Goal: Information Seeking & Learning: Compare options

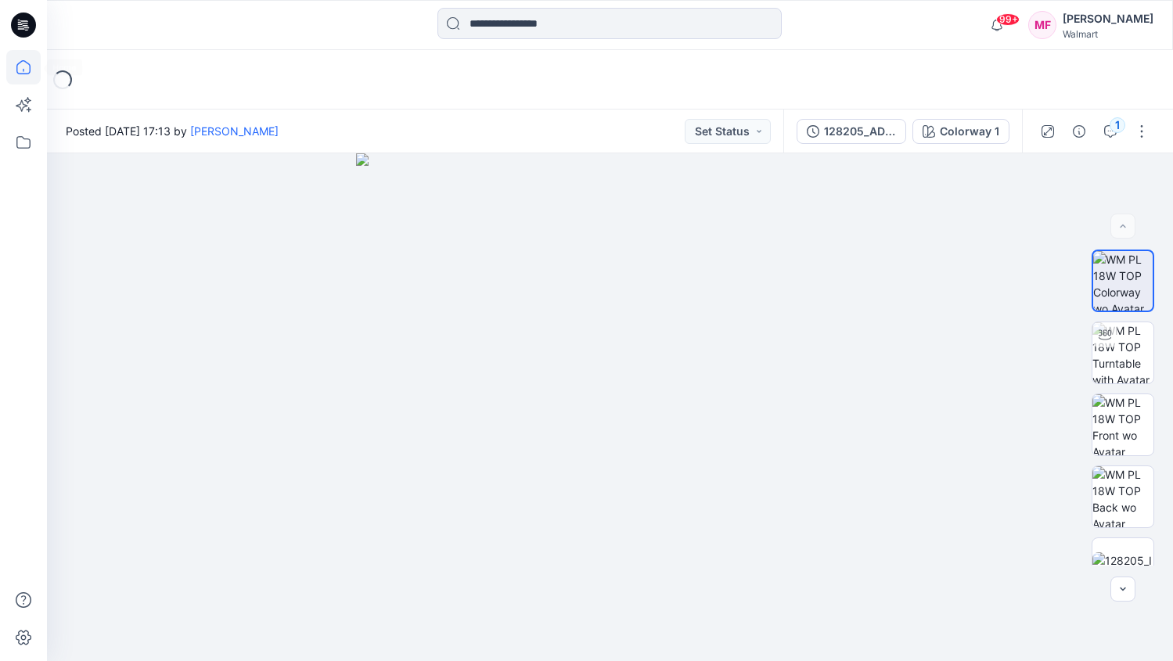
click at [15, 71] on icon at bounding box center [23, 67] width 34 height 34
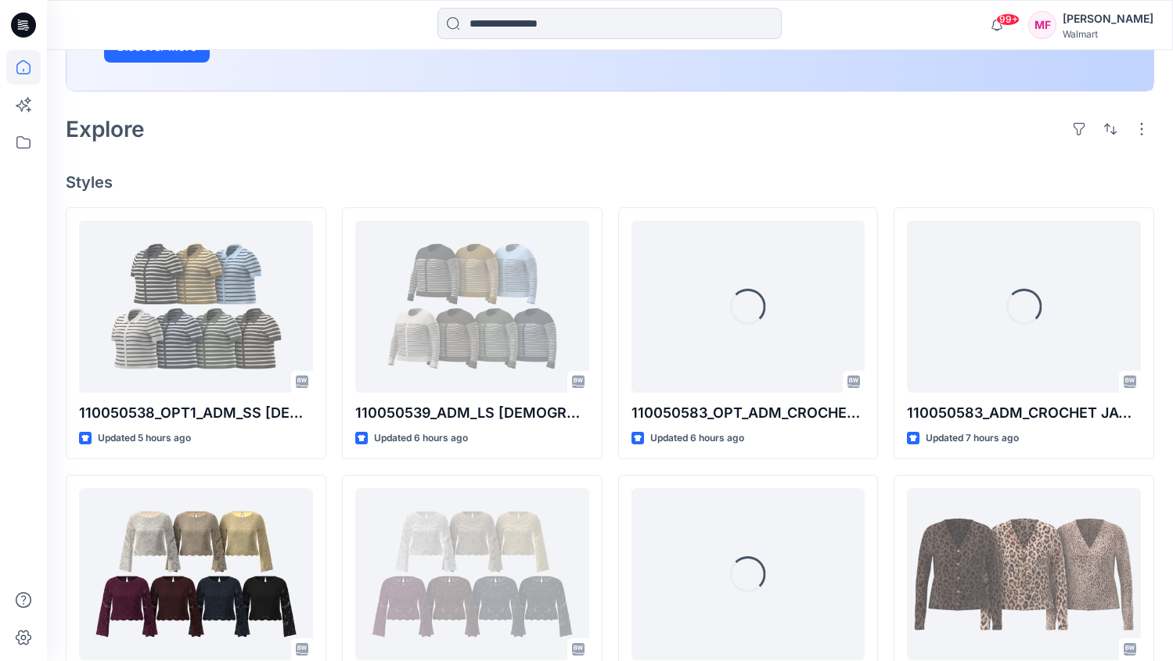
scroll to position [412, 0]
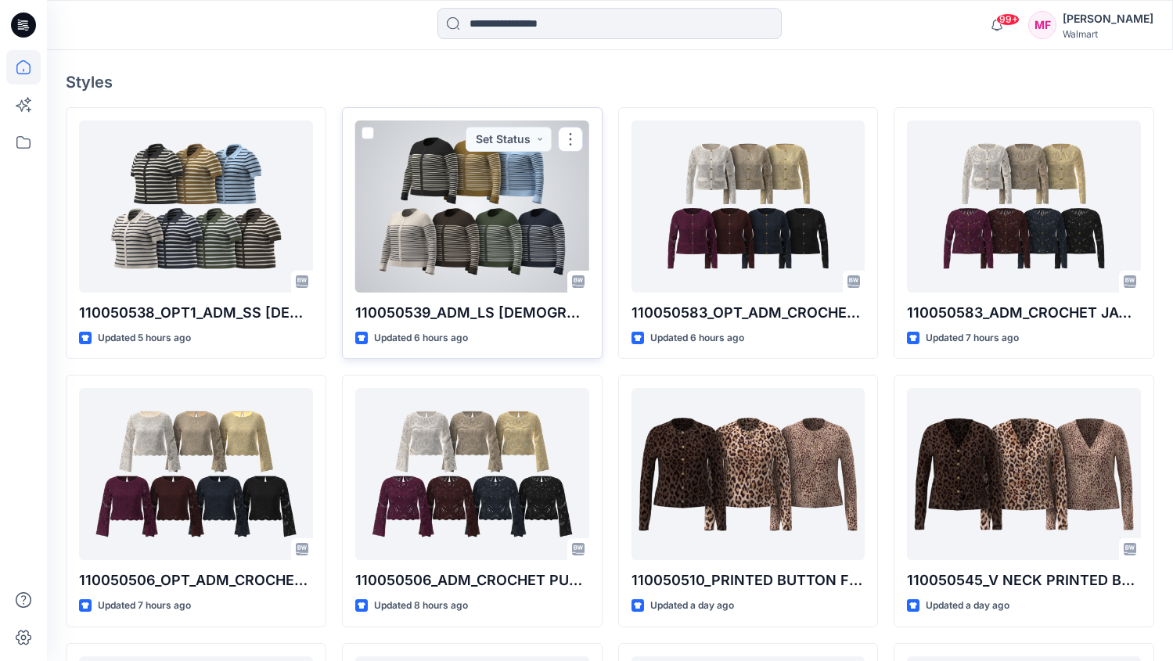
click at [445, 247] on div at bounding box center [472, 207] width 234 height 172
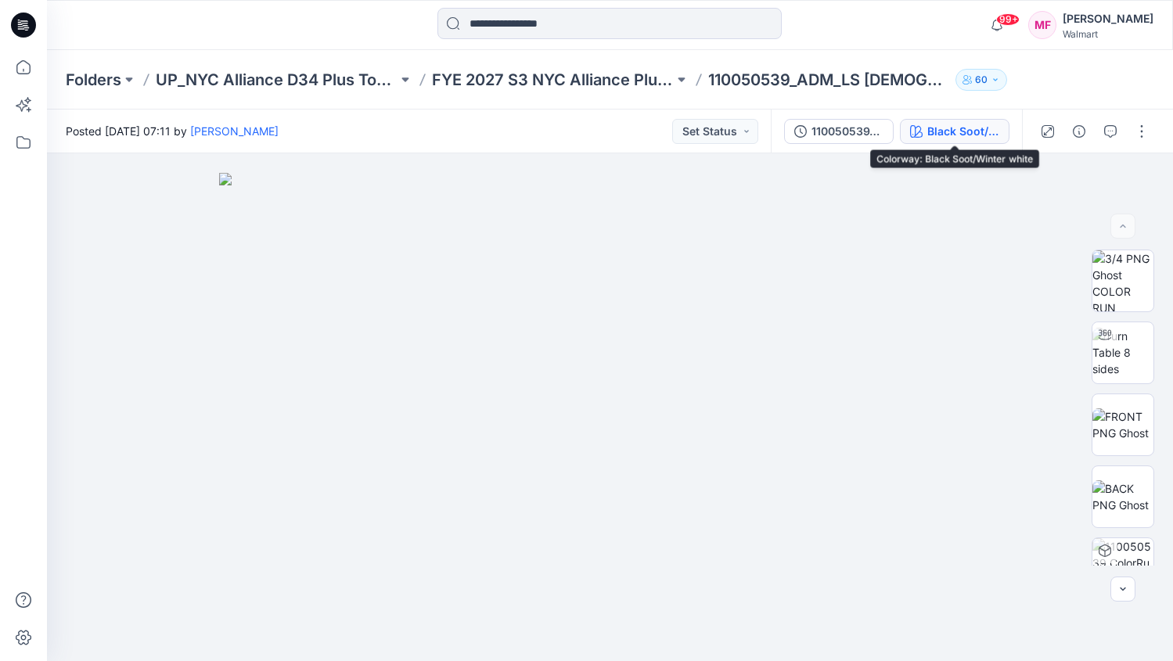
click at [945, 131] on div "Black Soot/Winter white" at bounding box center [963, 131] width 72 height 17
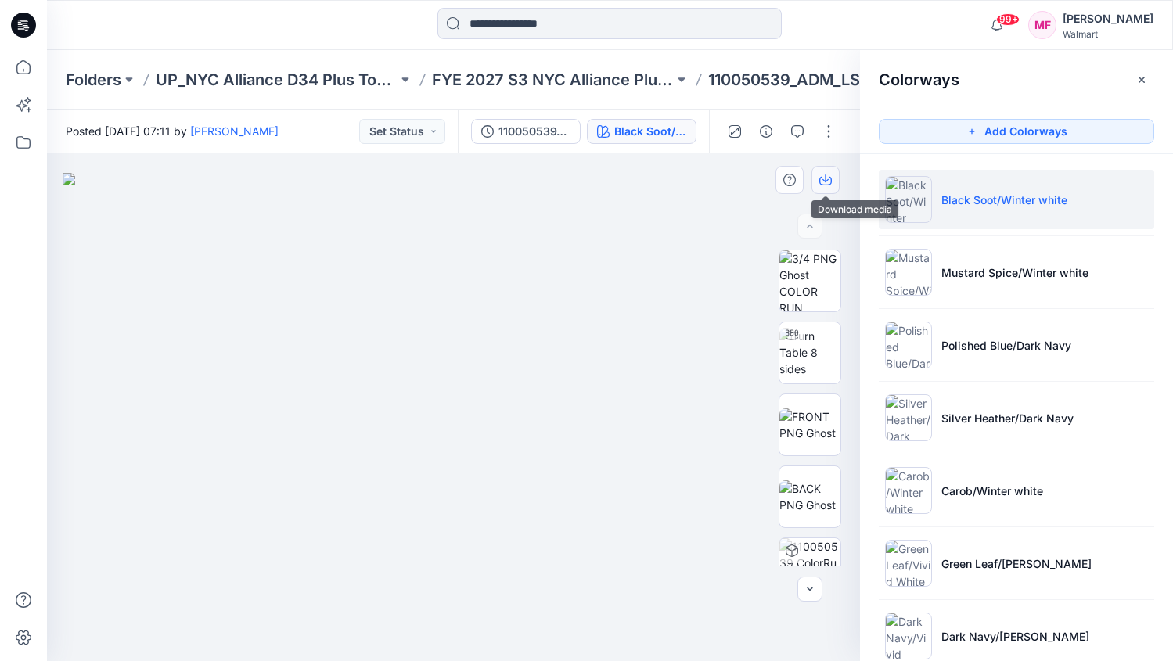
click at [832, 176] on button "button" at bounding box center [825, 180] width 28 height 28
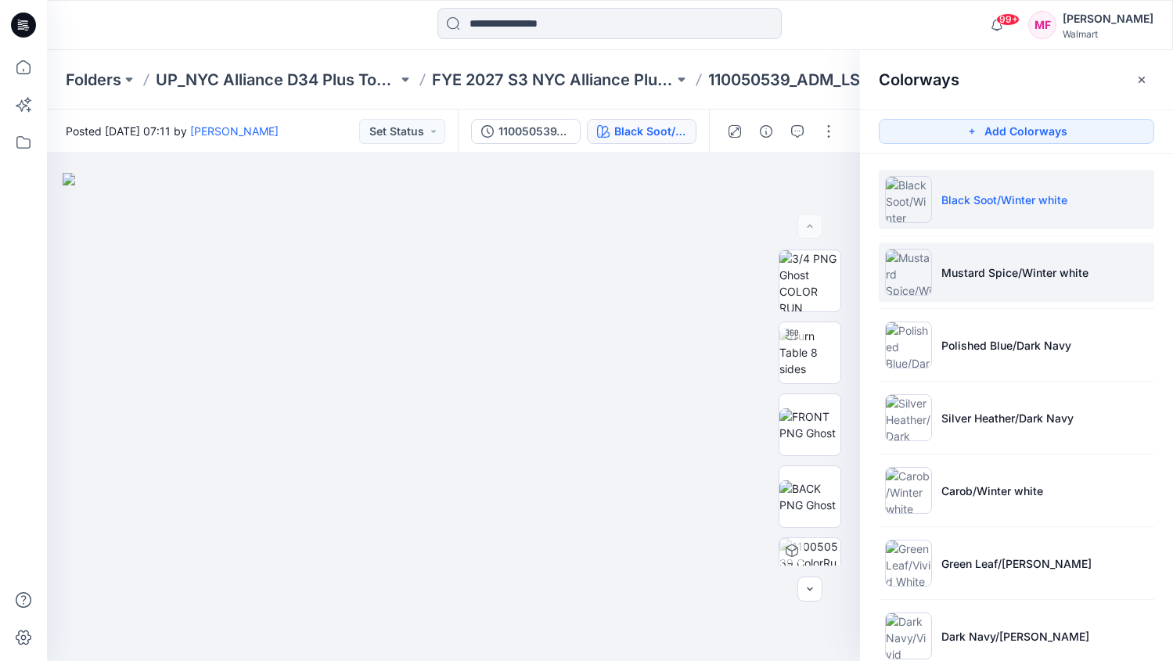
click at [942, 265] on p "Mustard Spice/Winter white" at bounding box center [1014, 272] width 147 height 16
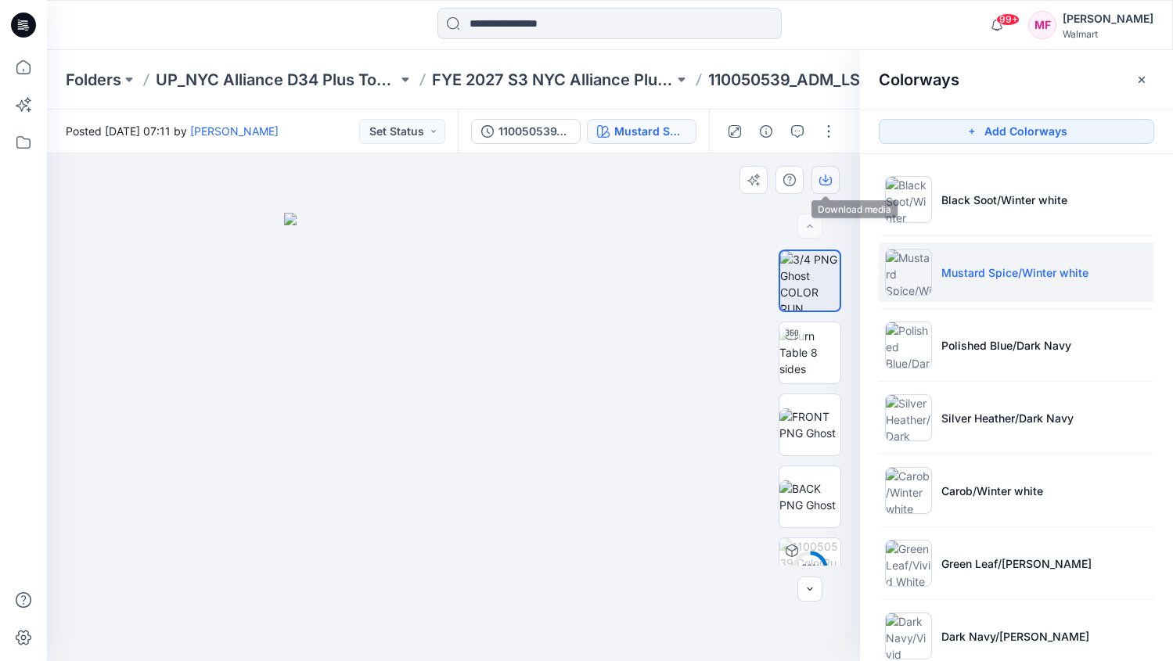
click at [822, 171] on button "button" at bounding box center [825, 180] width 28 height 28
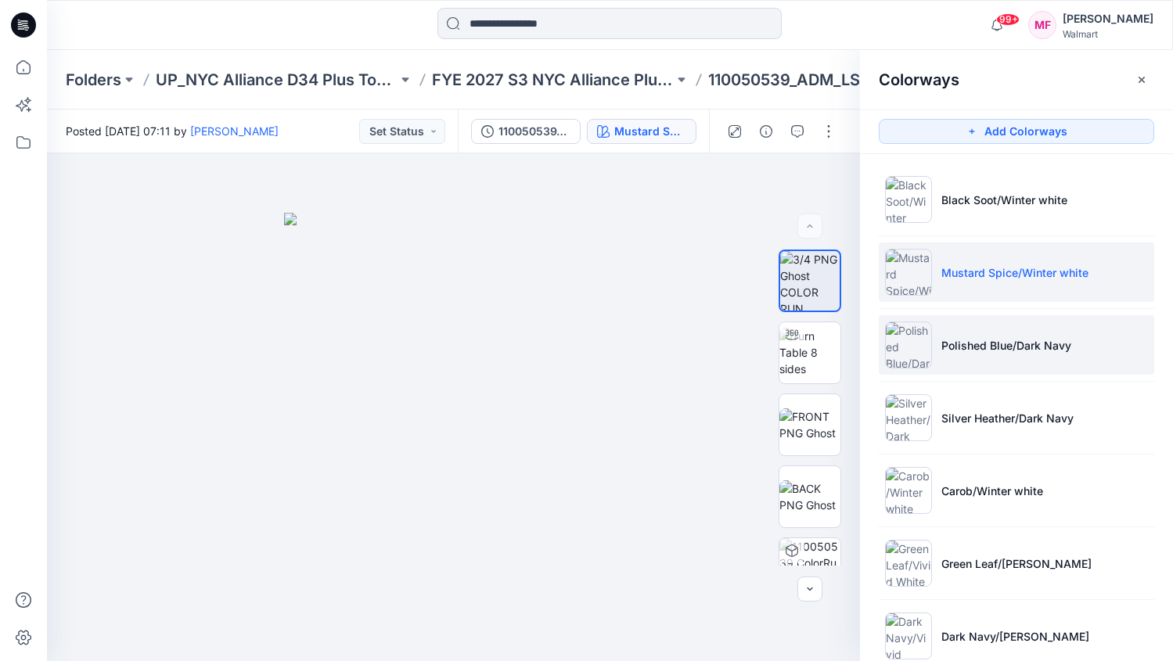
click at [927, 340] on img at bounding box center [908, 345] width 47 height 47
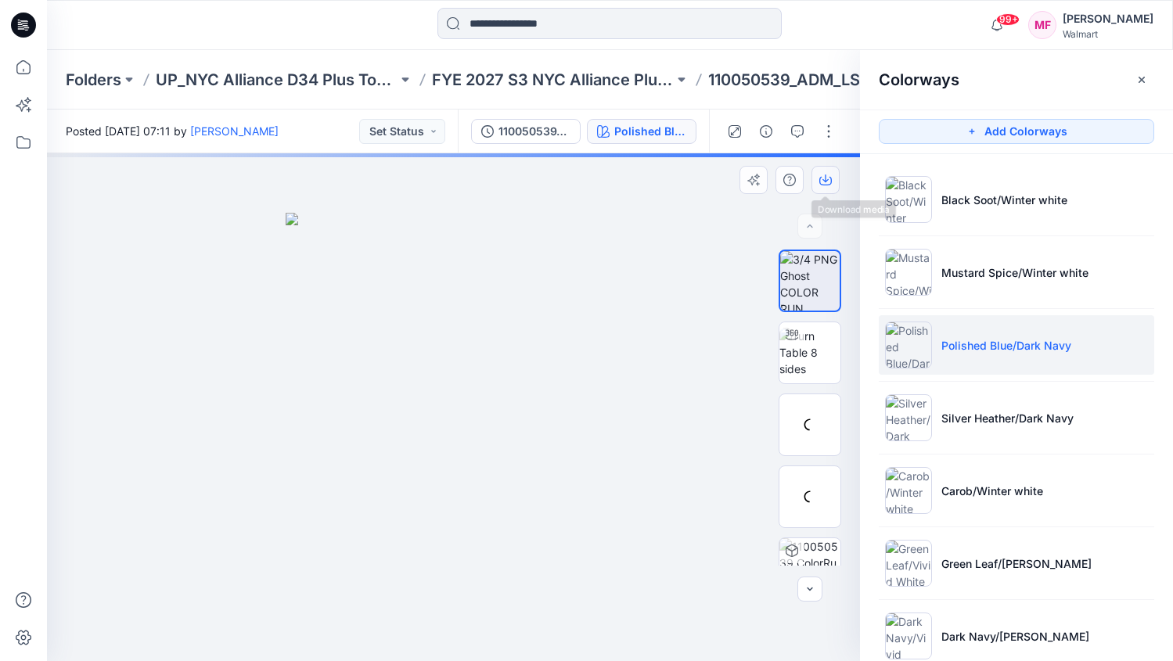
click at [831, 178] on icon "button" at bounding box center [825, 181] width 13 height 9
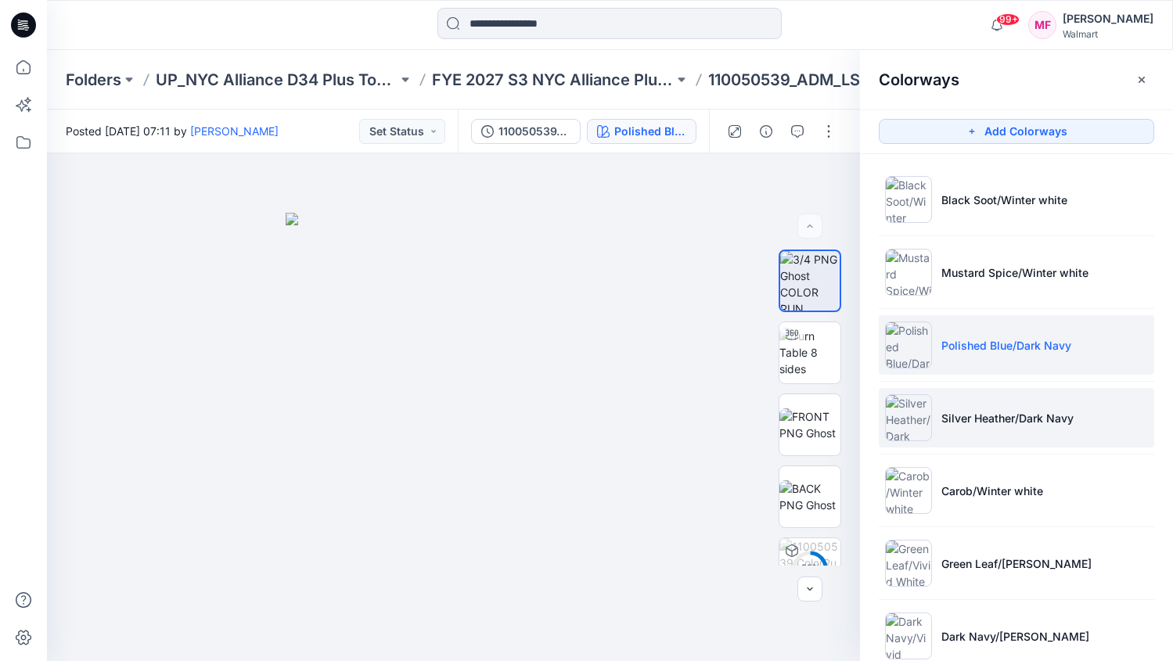
click at [914, 422] on img at bounding box center [908, 417] width 47 height 47
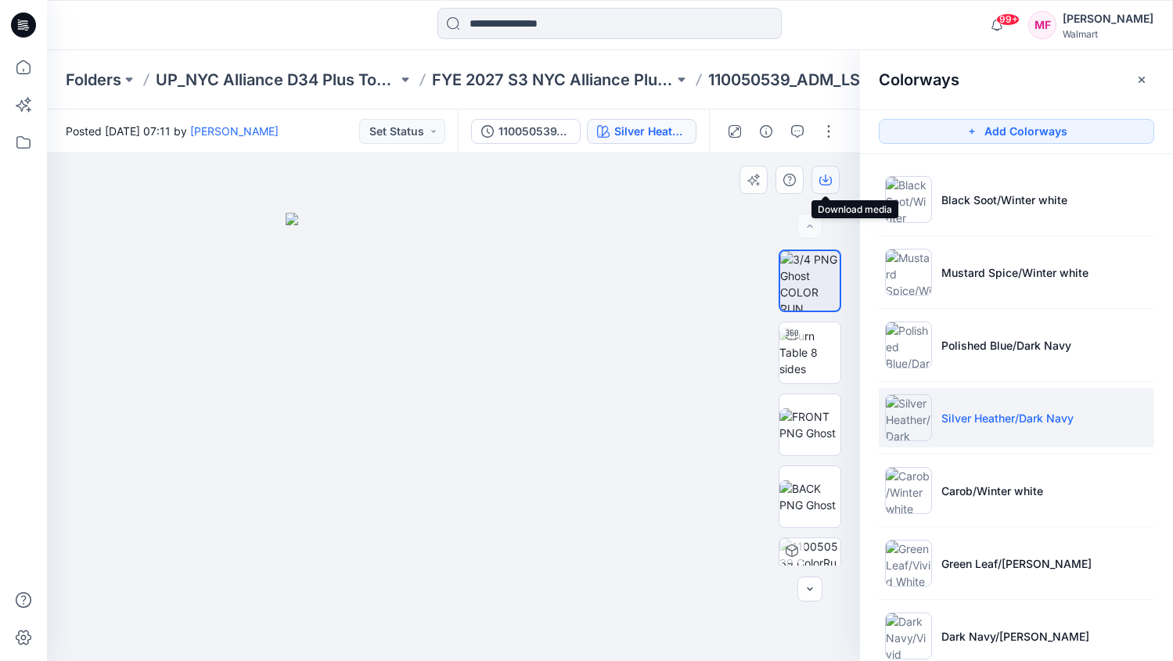
click at [822, 188] on button "button" at bounding box center [825, 180] width 28 height 28
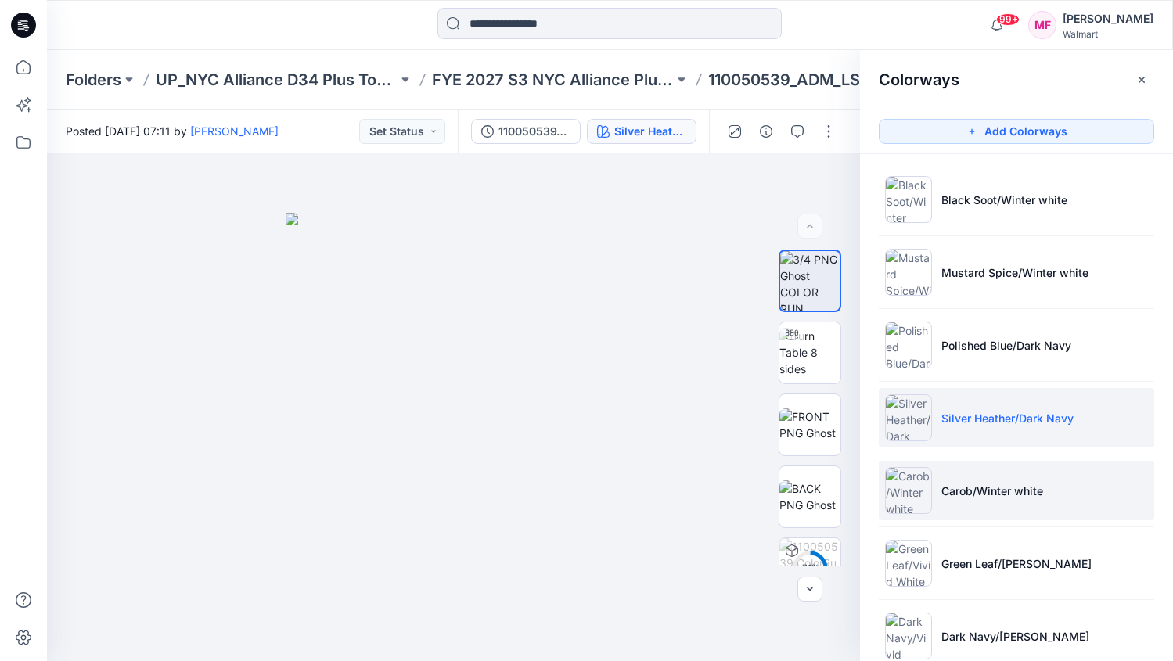
click at [943, 502] on li "Carob/Winter white" at bounding box center [1016, 490] width 275 height 59
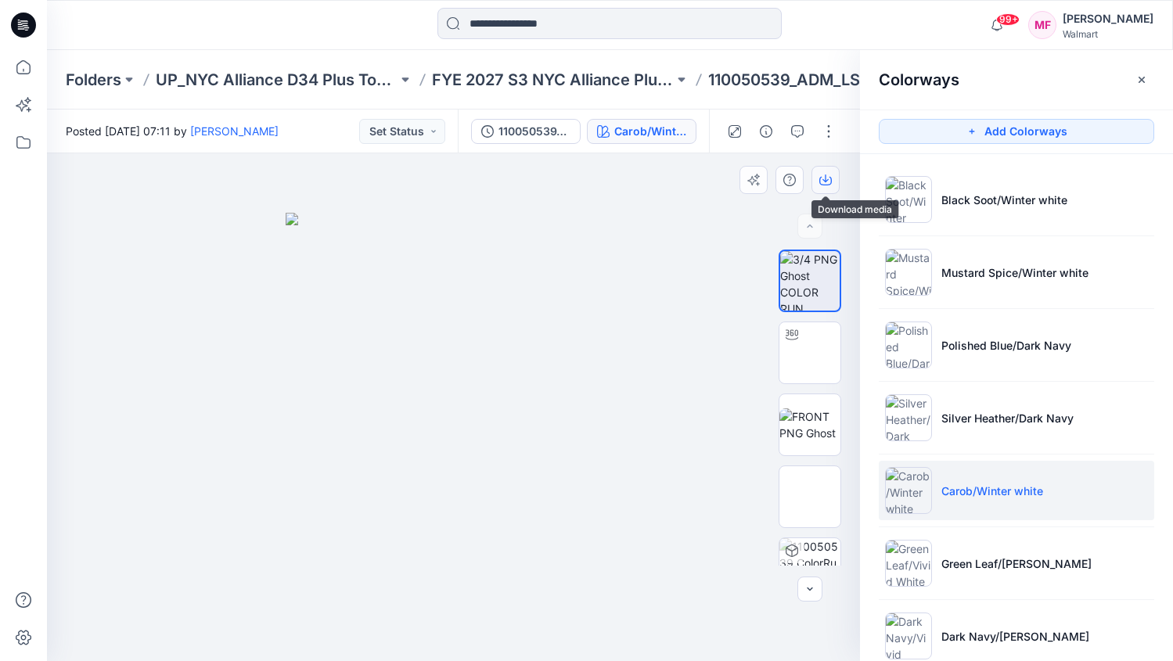
click at [830, 186] on button "button" at bounding box center [825, 180] width 28 height 28
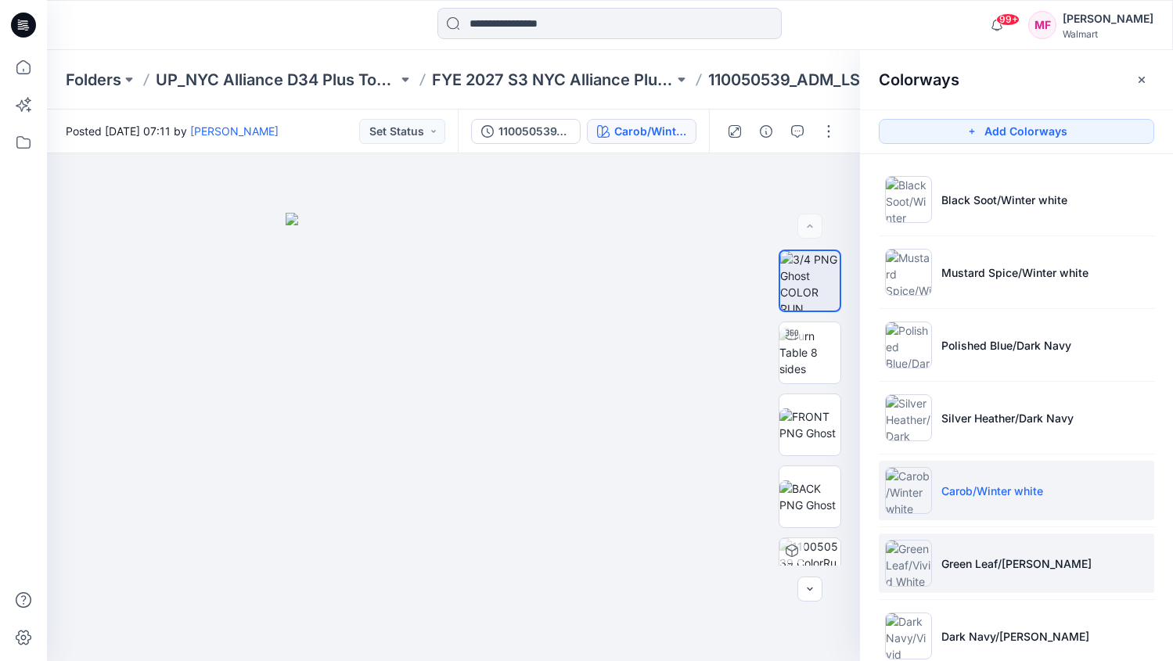
scroll to position [33, 0]
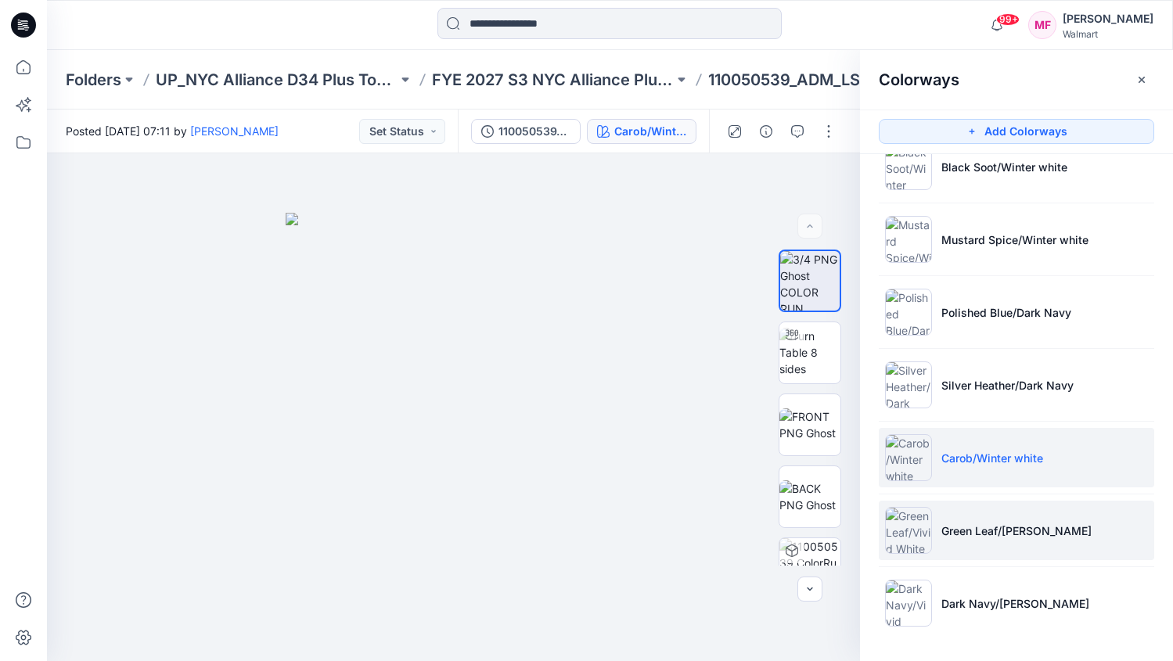
click at [1002, 521] on li "Green Leaf/[PERSON_NAME]" at bounding box center [1016, 530] width 275 height 59
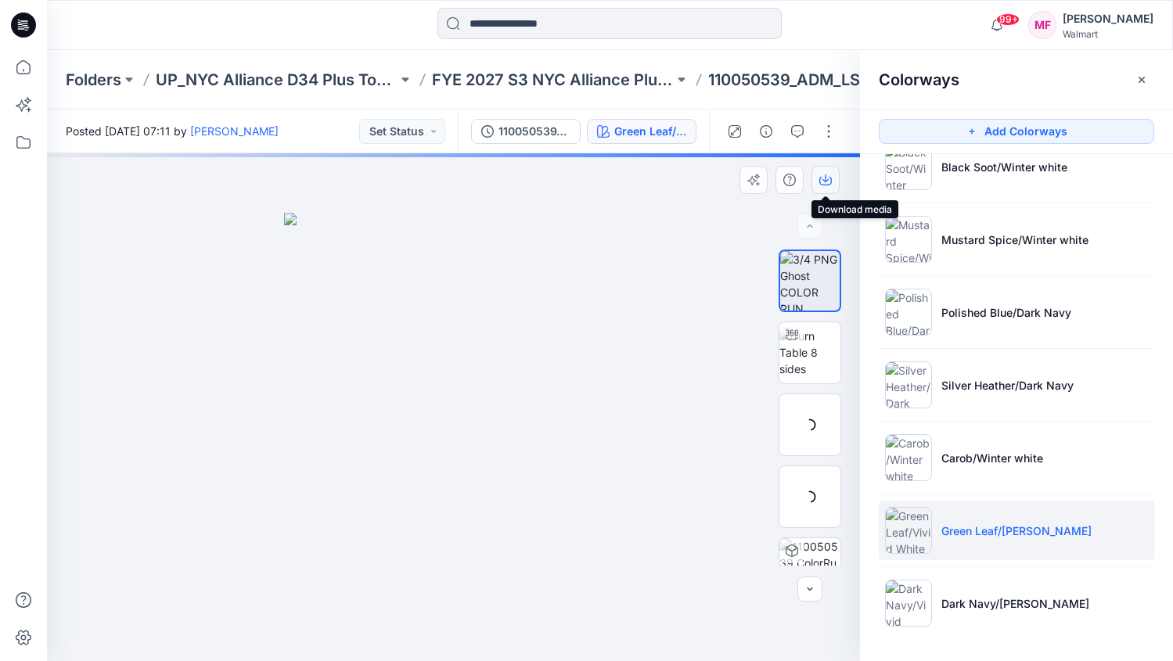
click at [819, 182] on icon "button" at bounding box center [825, 180] width 13 height 13
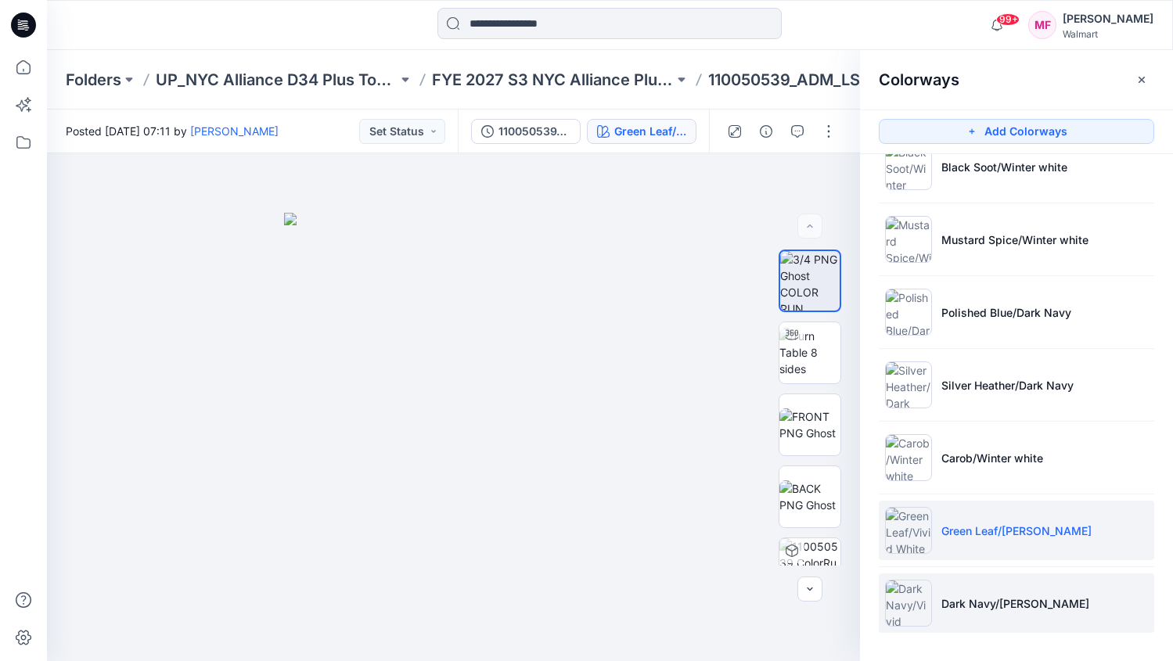
click at [945, 616] on li "Dark Navy/[PERSON_NAME]" at bounding box center [1016, 603] width 275 height 59
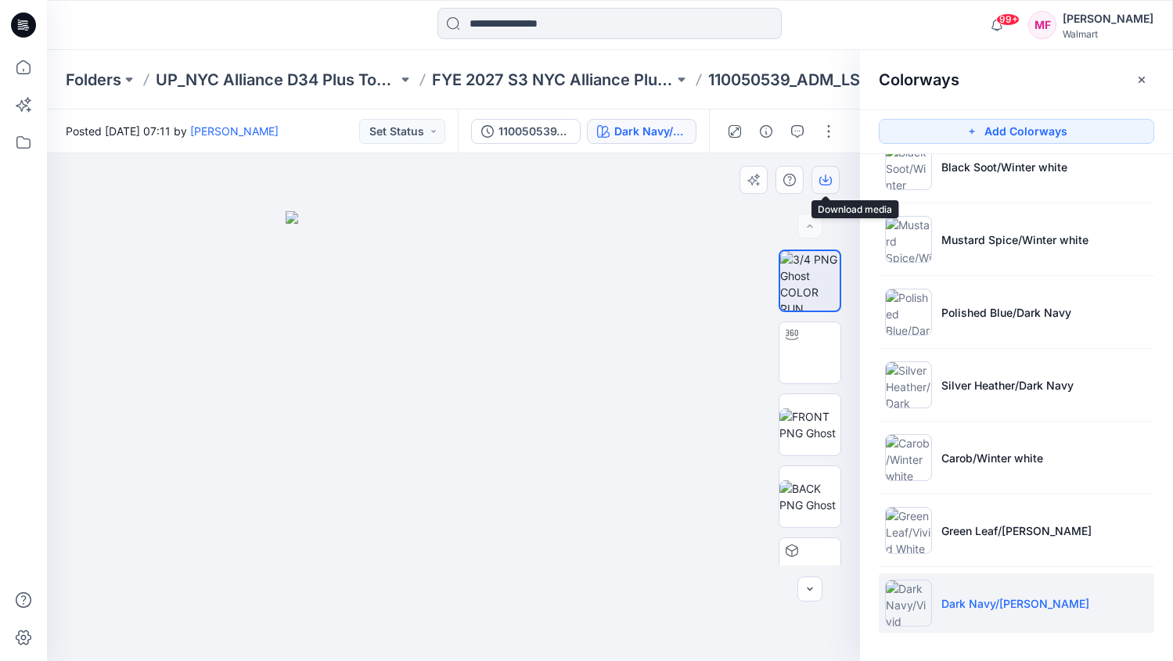
click at [826, 180] on icon "button" at bounding box center [825, 179] width 6 height 8
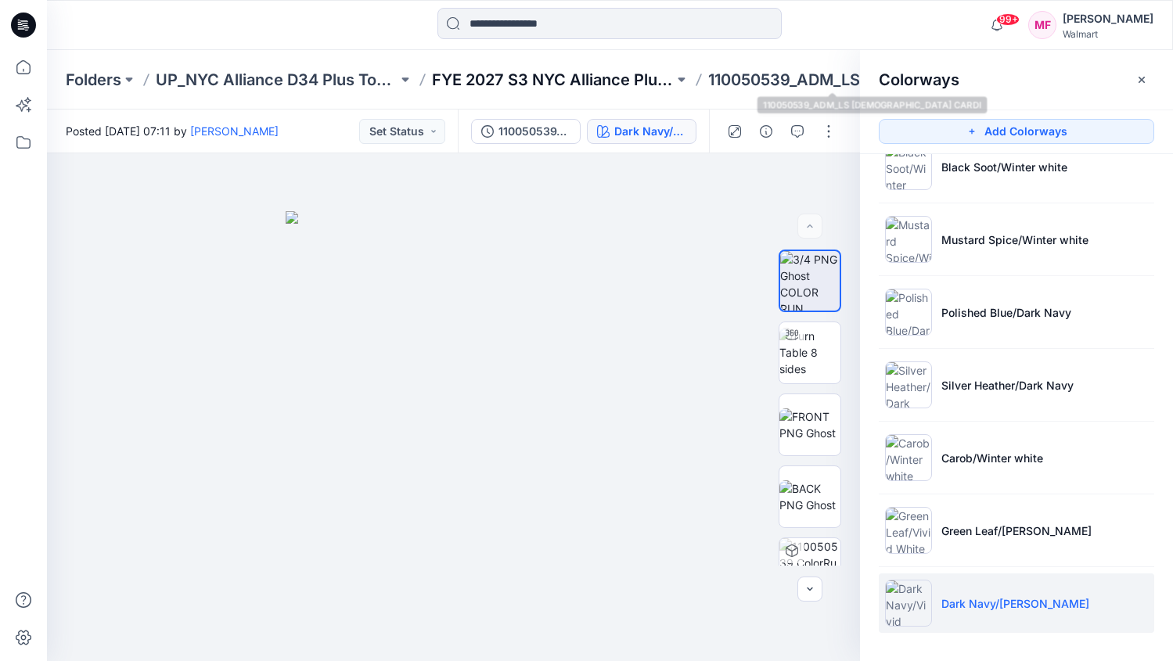
click at [579, 81] on p "FYE 2027 S3 NYC Alliance Plus Tops, Dresses & Sweaters" at bounding box center [553, 80] width 242 height 22
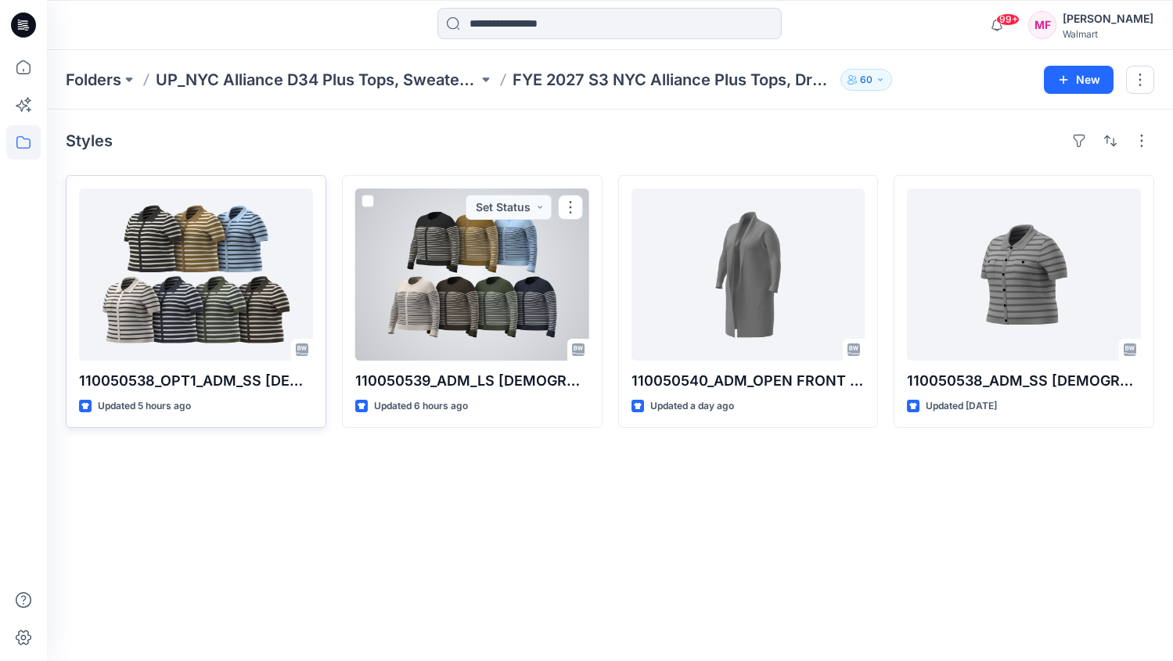
click at [230, 296] on div at bounding box center [196, 275] width 234 height 172
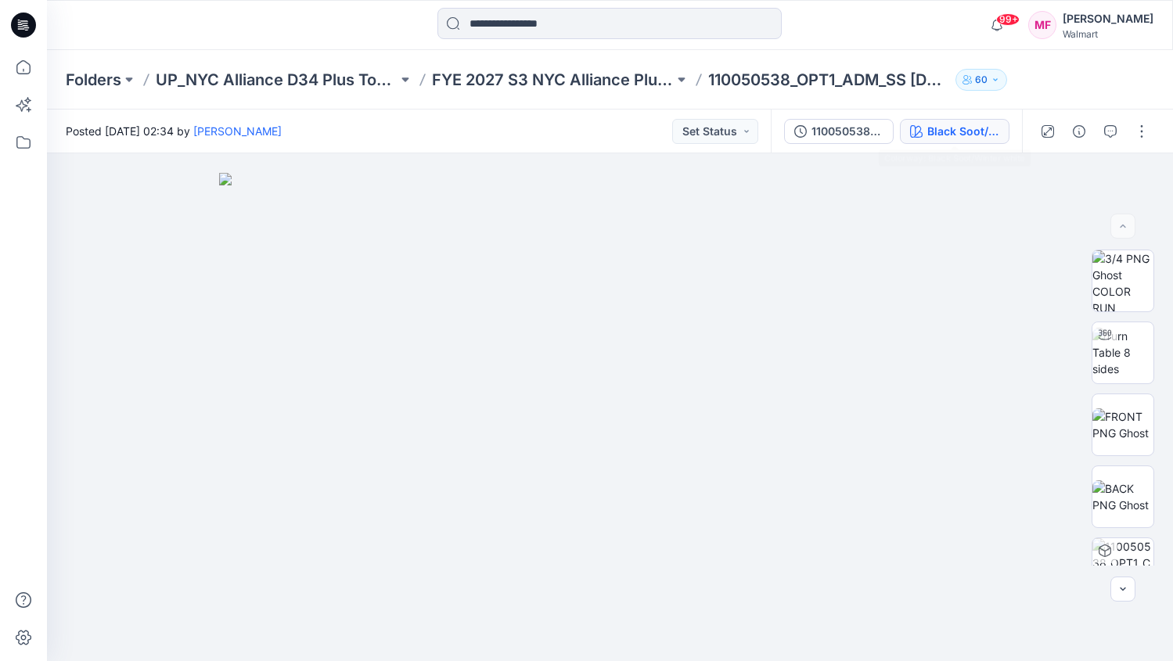
click at [961, 131] on div "Black Soot/Winter white" at bounding box center [963, 131] width 72 height 17
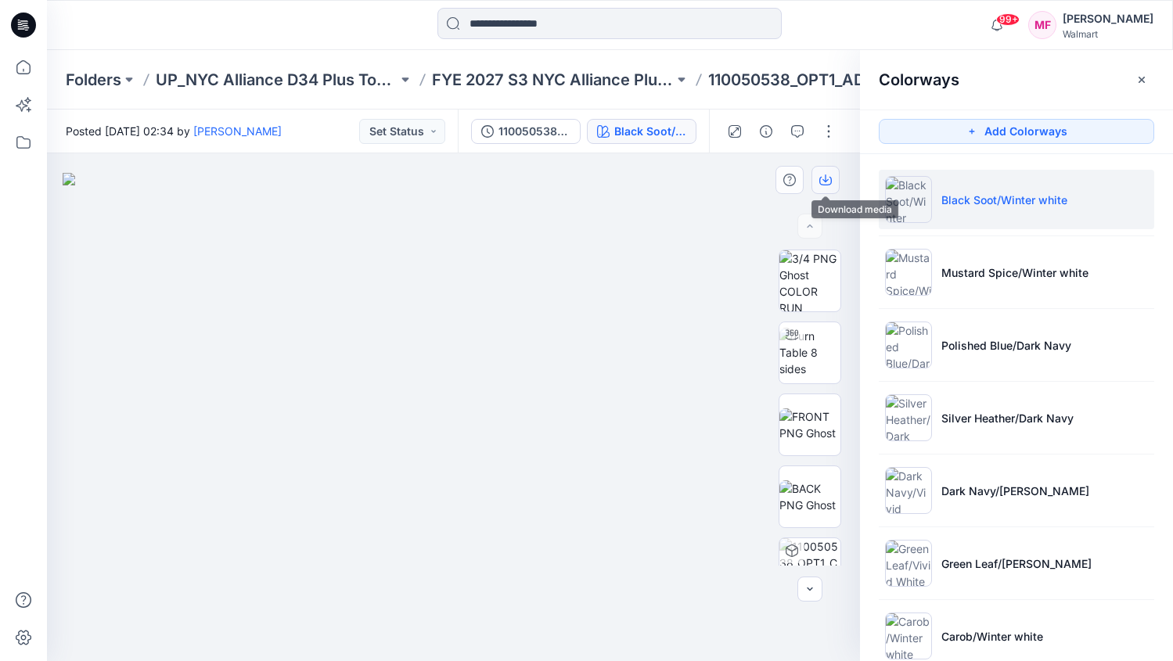
click at [826, 180] on icon "button" at bounding box center [825, 179] width 6 height 8
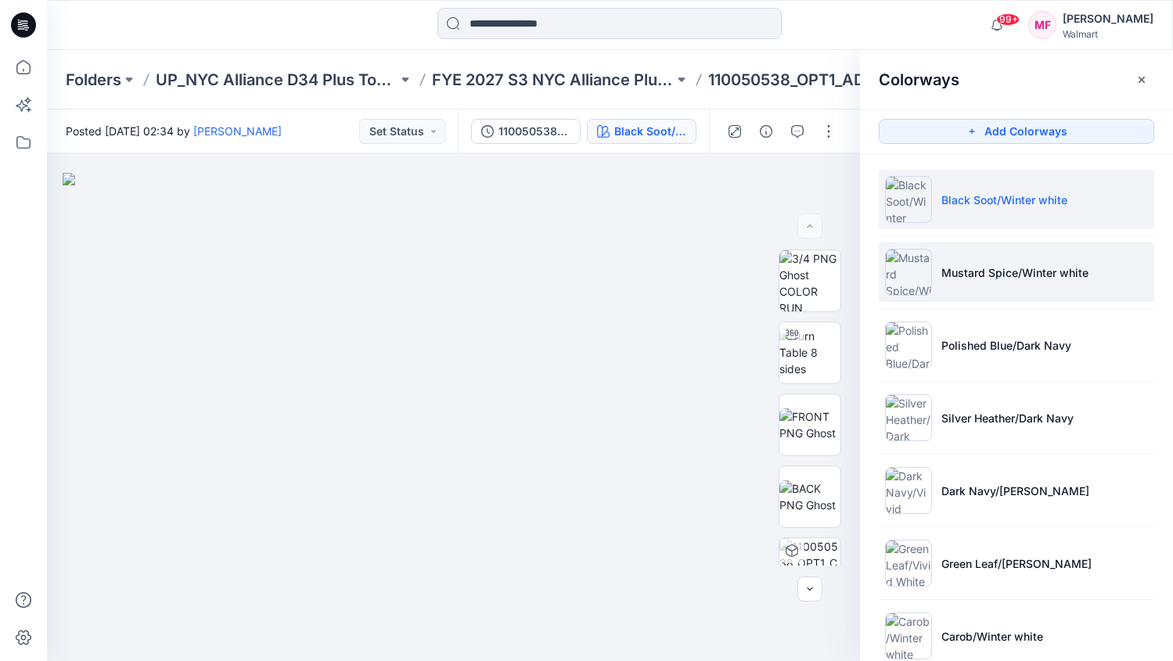
click at [1030, 286] on li "Mustard Spice/Winter white" at bounding box center [1016, 272] width 275 height 59
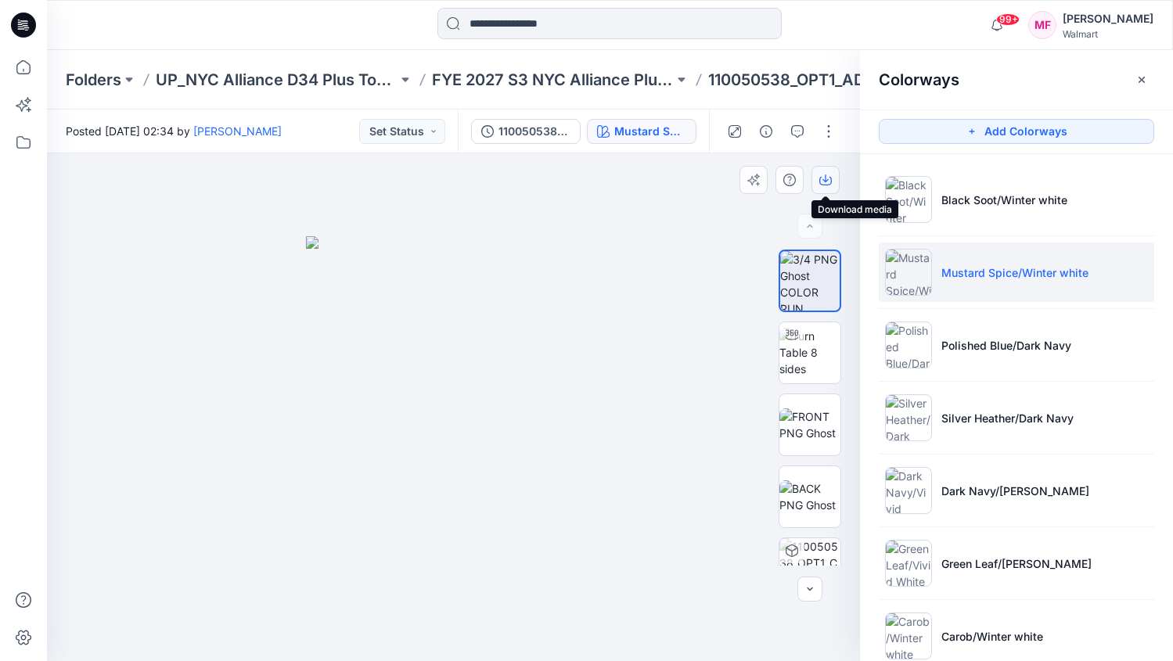
click at [833, 171] on button "button" at bounding box center [825, 180] width 28 height 28
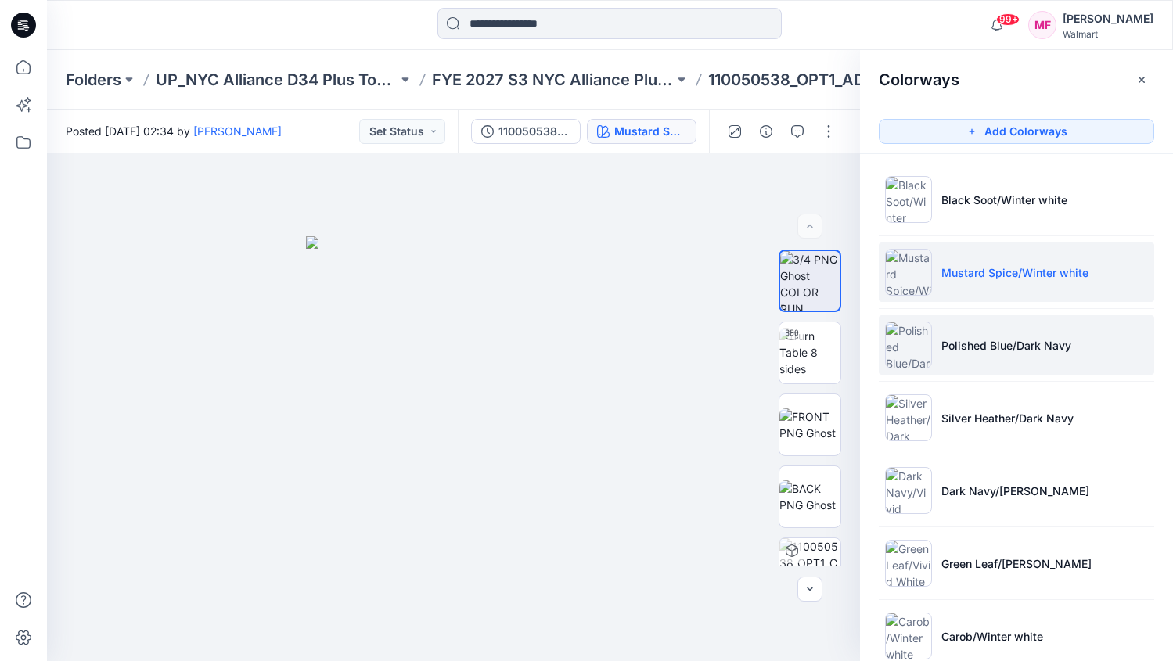
click at [1027, 370] on li "Polished Blue/Dark Navy" at bounding box center [1016, 344] width 275 height 59
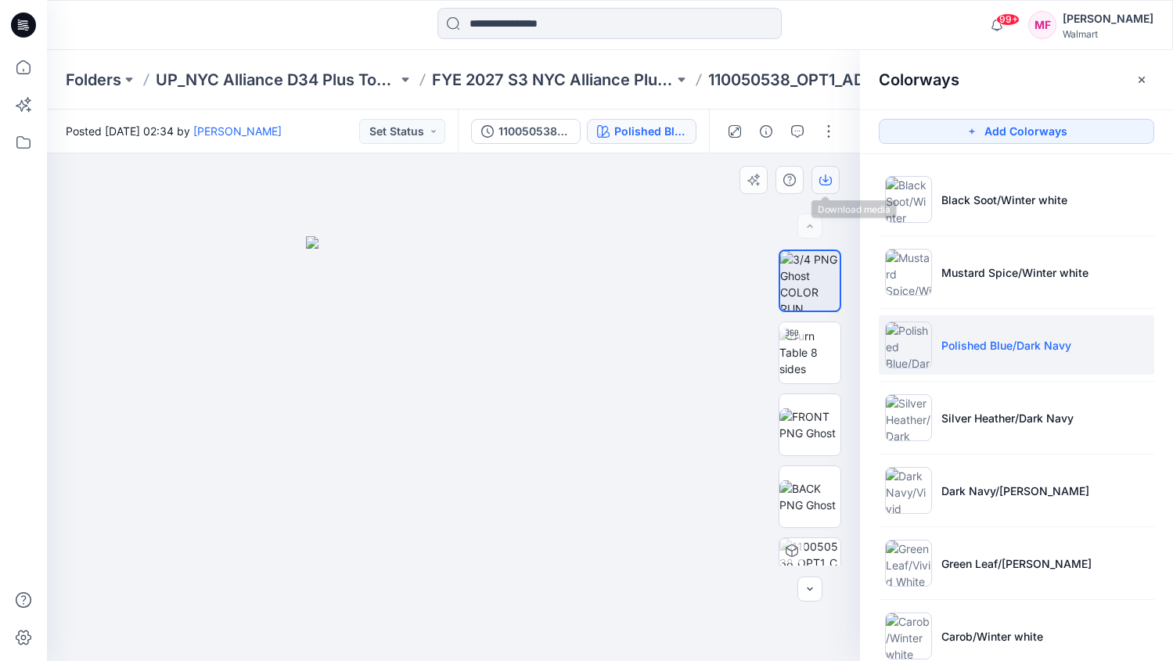
click at [830, 190] on button "button" at bounding box center [825, 180] width 28 height 28
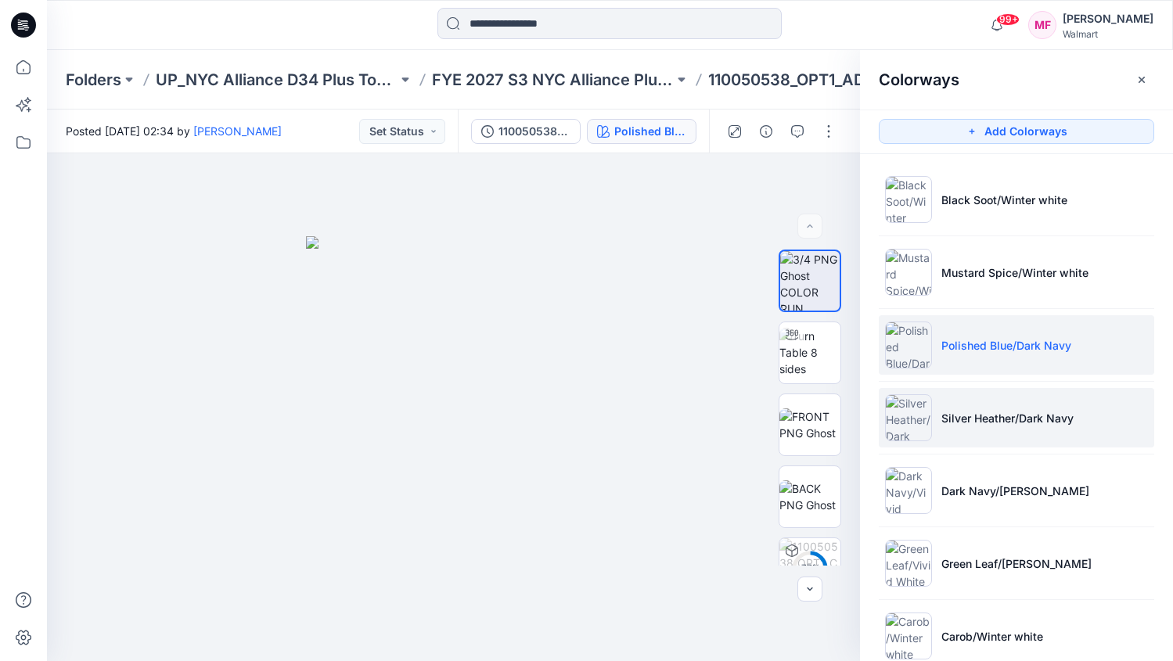
click at [984, 404] on li "Silver Heather/Dark Navy" at bounding box center [1016, 417] width 275 height 59
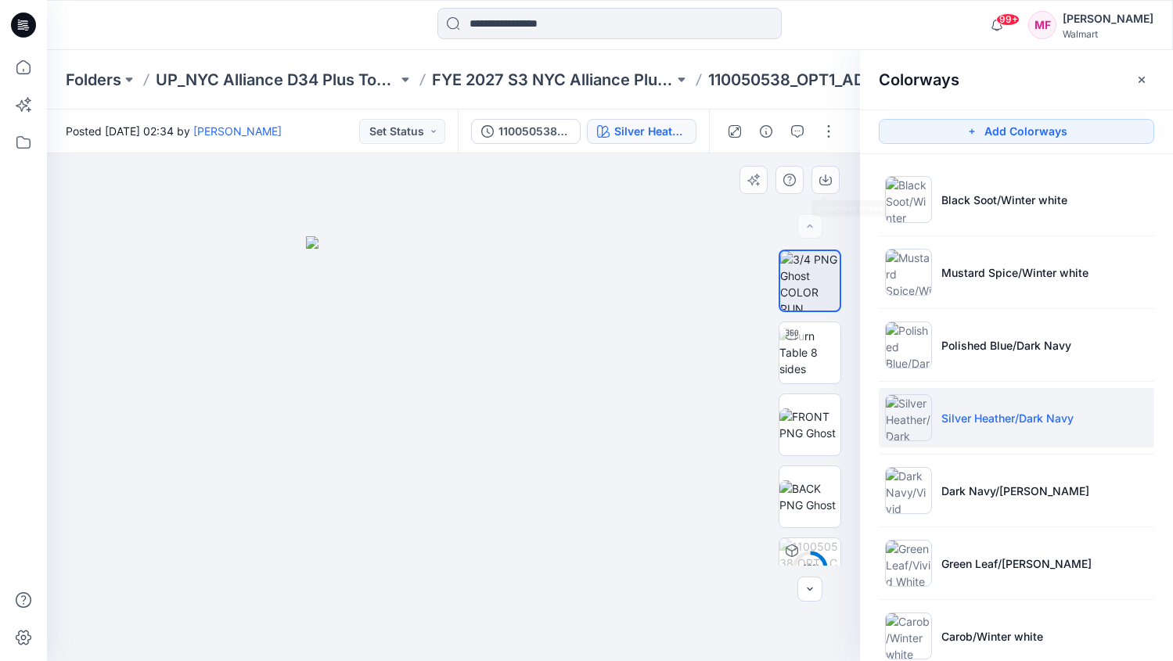
click at [830, 198] on div at bounding box center [453, 407] width 813 height 508
click at [830, 189] on button "button" at bounding box center [825, 180] width 28 height 28
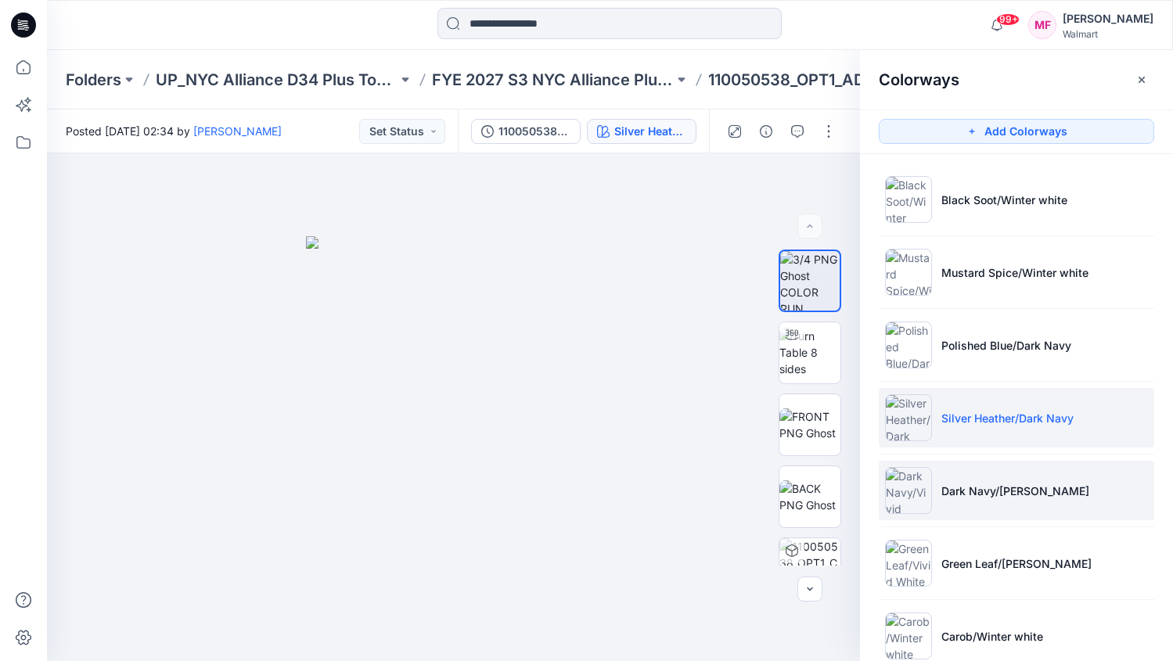
click at [956, 492] on p "Dark Navy/[PERSON_NAME]" at bounding box center [1015, 491] width 148 height 16
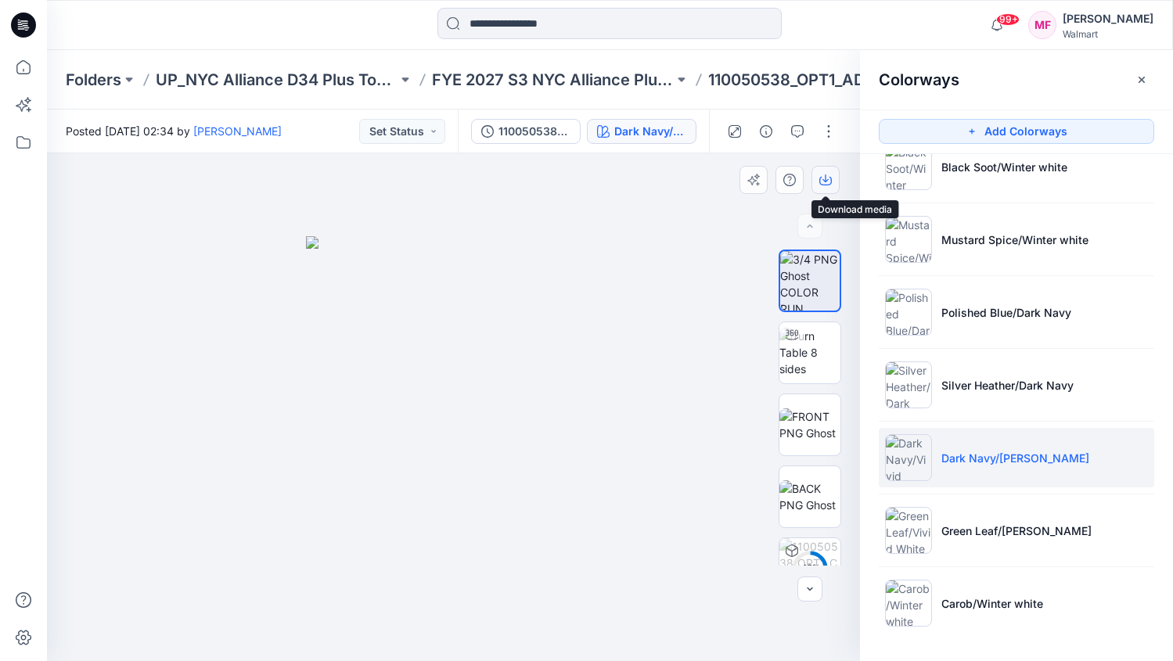
click at [825, 173] on button "button" at bounding box center [825, 180] width 28 height 28
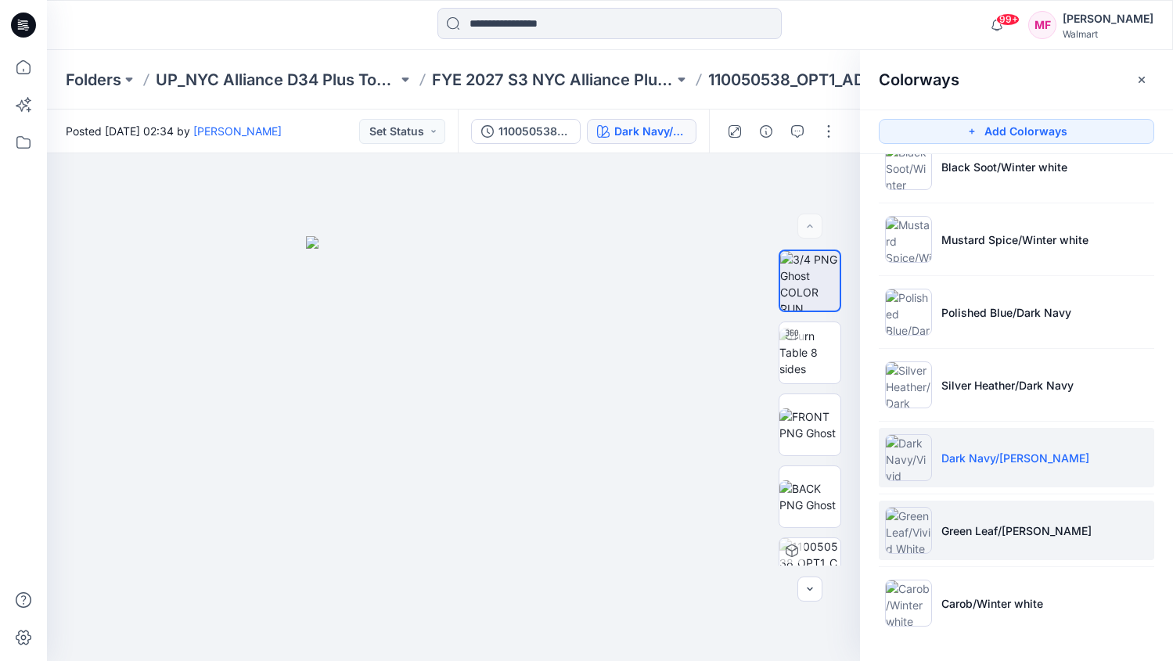
click at [925, 556] on li "Green Leaf/[PERSON_NAME]" at bounding box center [1016, 530] width 275 height 59
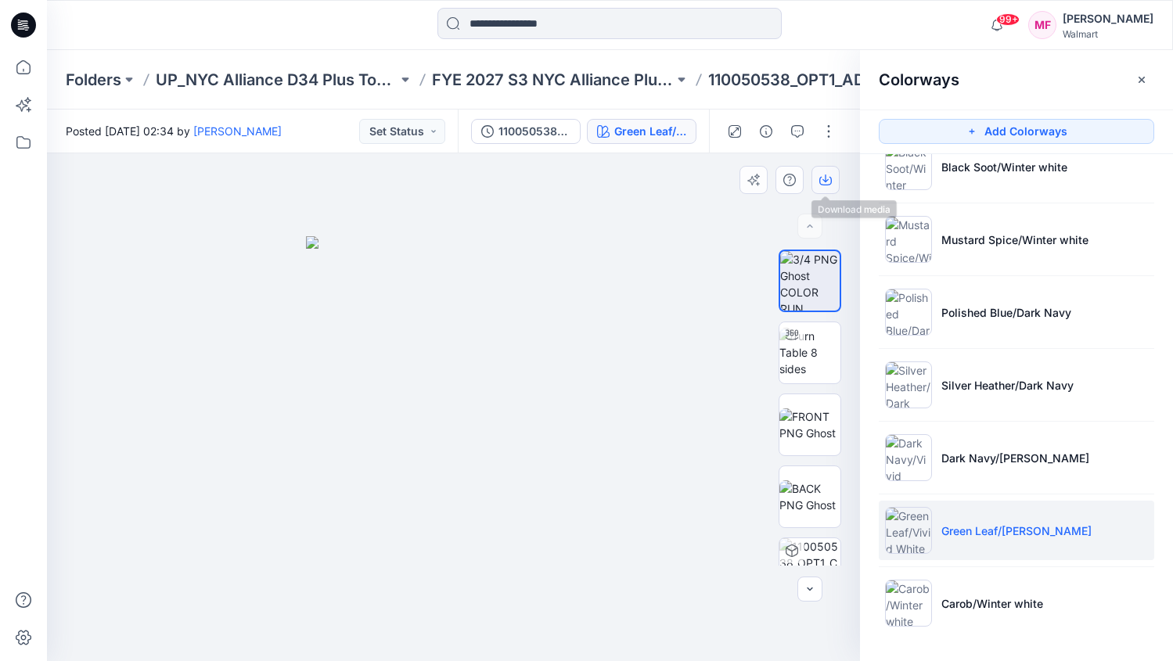
click at [827, 175] on icon "button" at bounding box center [825, 180] width 13 height 13
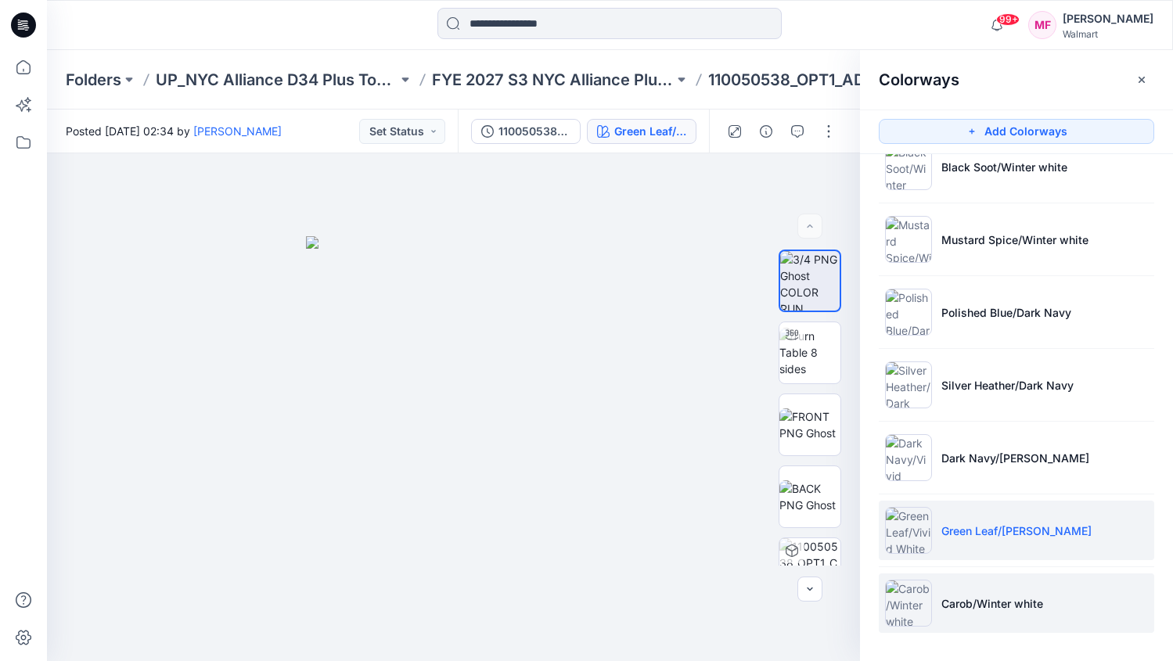
click at [977, 592] on li "Carob/Winter white" at bounding box center [1016, 603] width 275 height 59
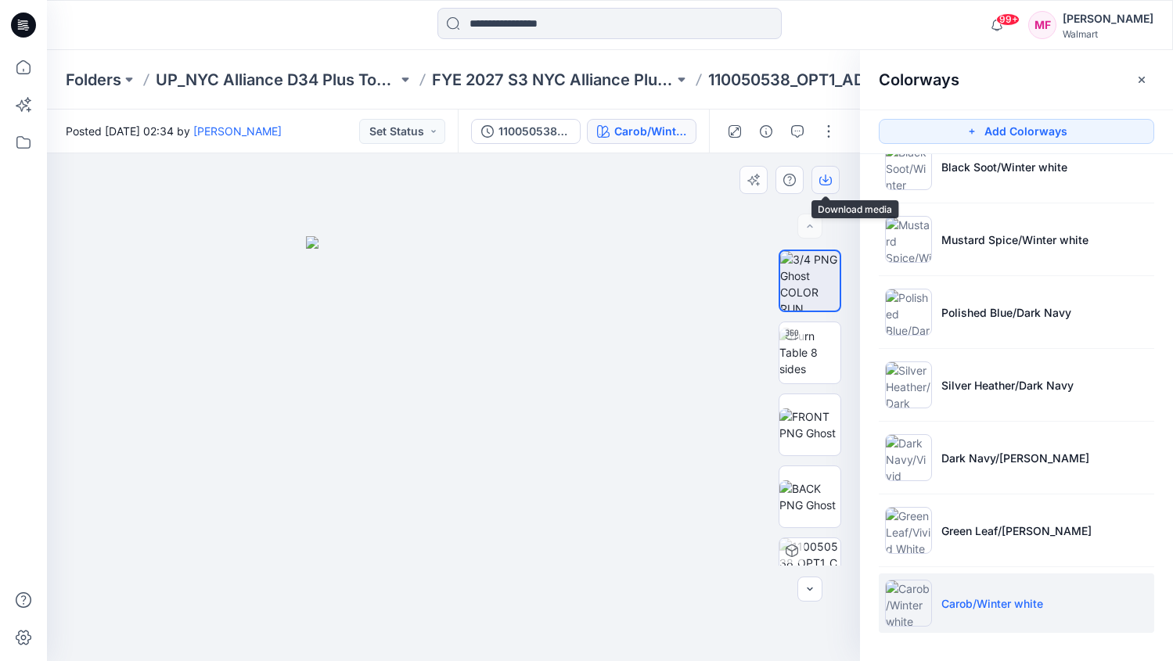
click at [824, 173] on button "button" at bounding box center [825, 180] width 28 height 28
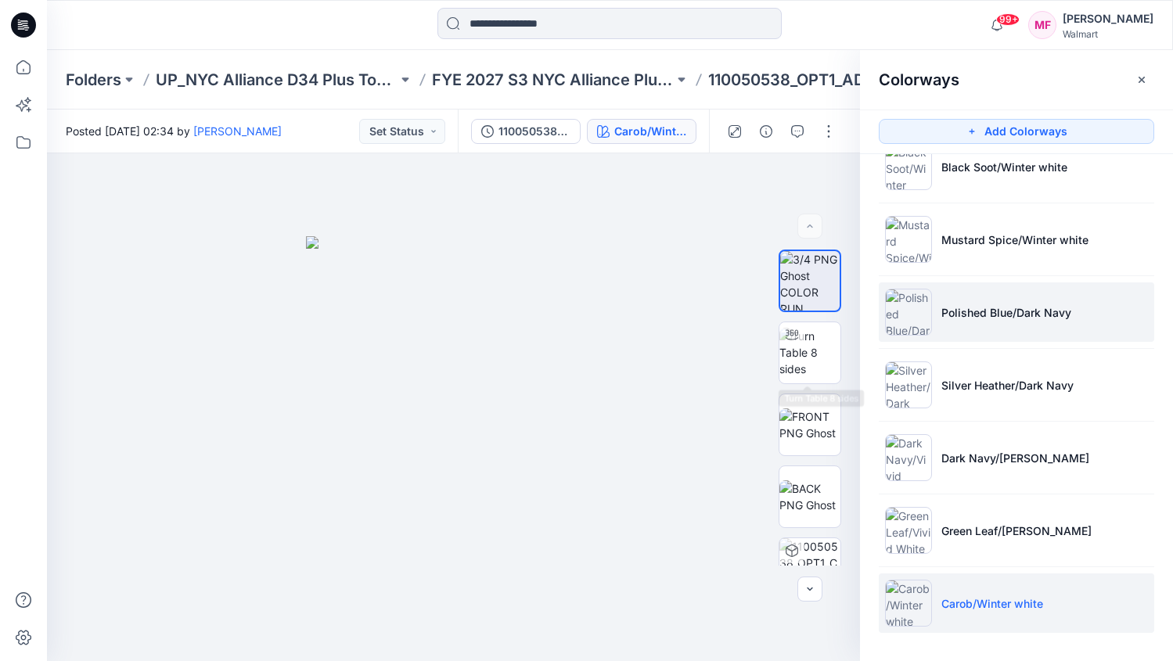
scroll to position [0, 0]
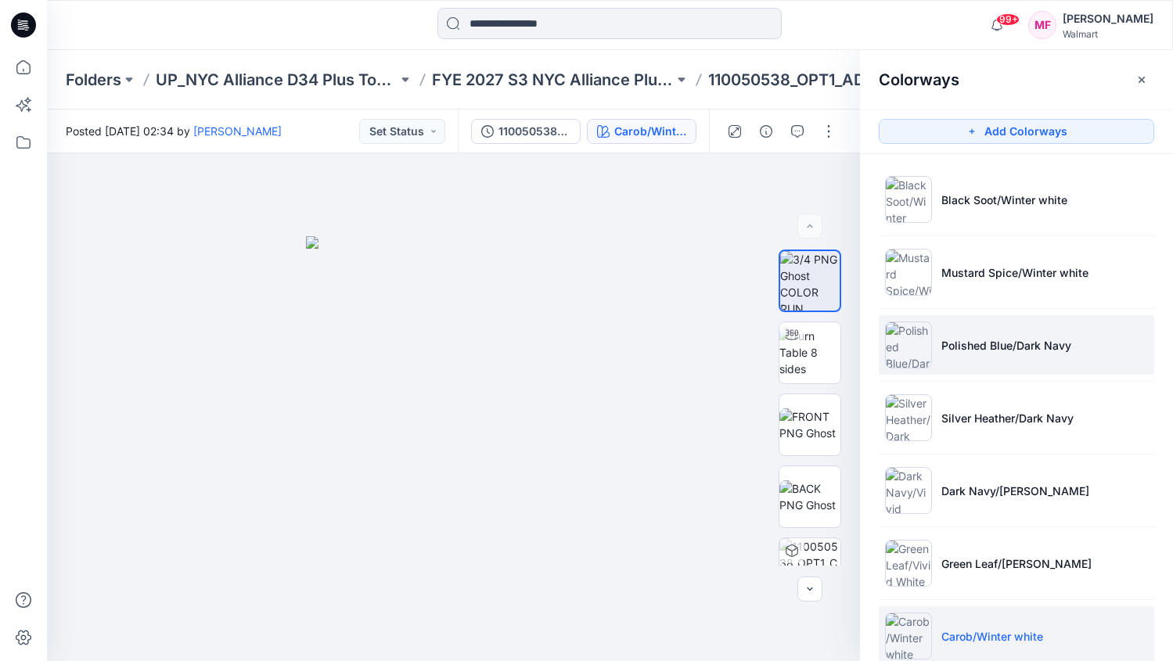
click at [927, 372] on li "Polished Blue/Dark Navy" at bounding box center [1016, 344] width 275 height 59
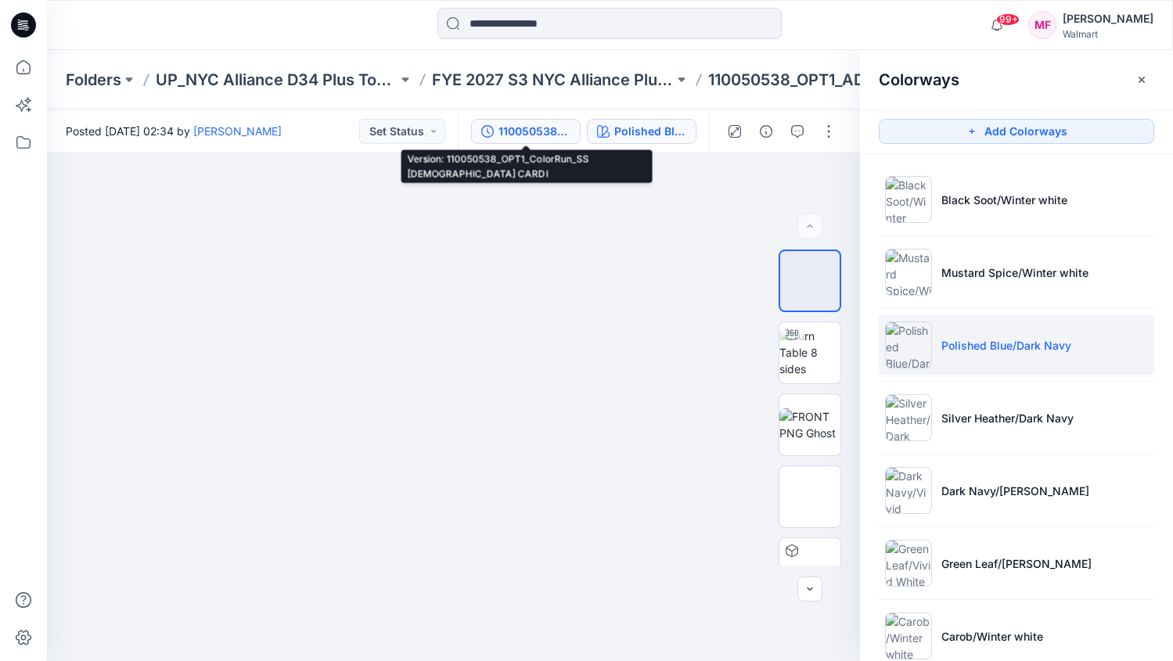
click at [509, 125] on div "110050538_OPT1_ColorRun_SS [DEMOGRAPHIC_DATA] CARDI" at bounding box center [534, 131] width 72 height 17
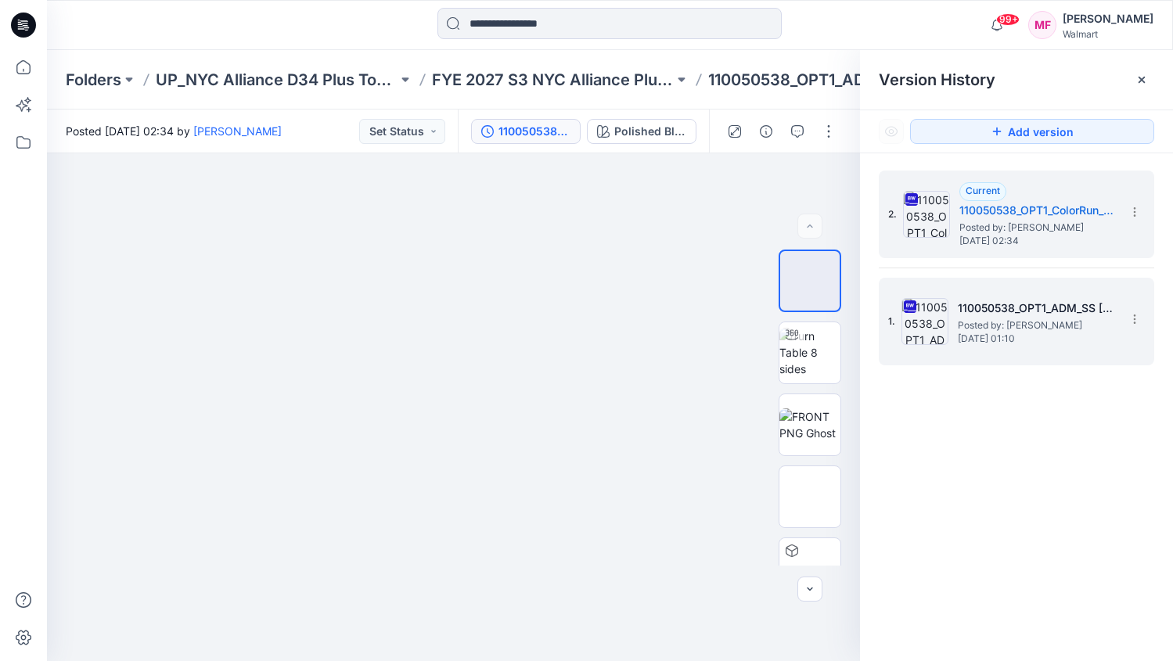
click at [1012, 318] on span "Posted by: [PERSON_NAME]" at bounding box center [1036, 326] width 157 height 16
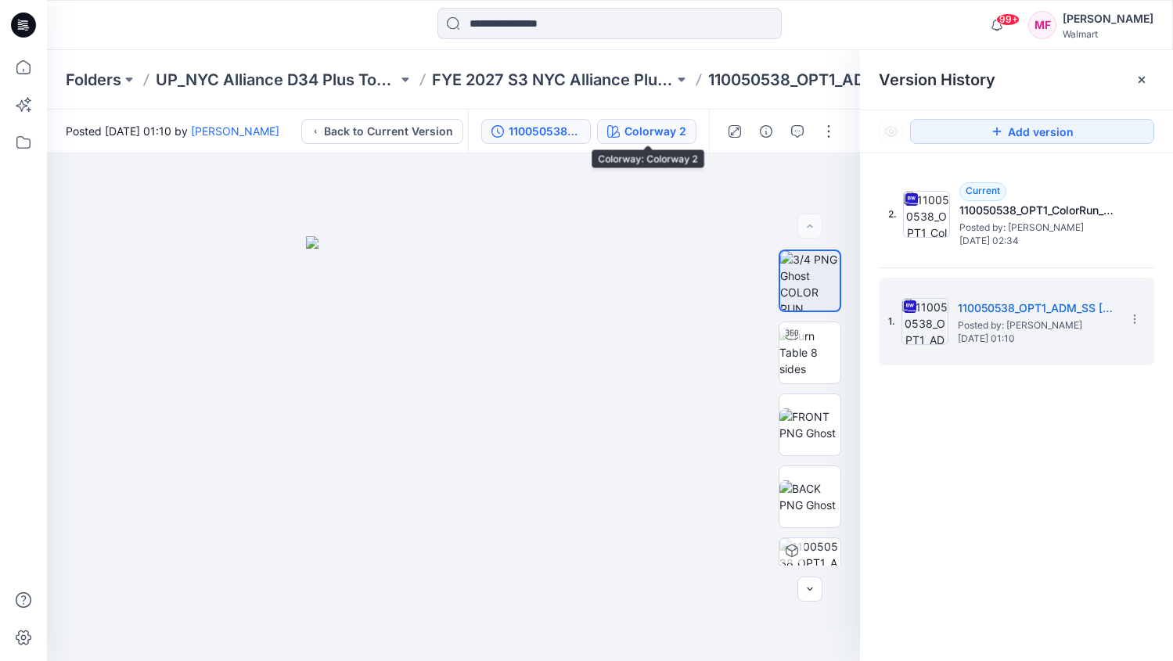
click at [643, 119] on button "Colorway 2" at bounding box center [646, 131] width 99 height 25
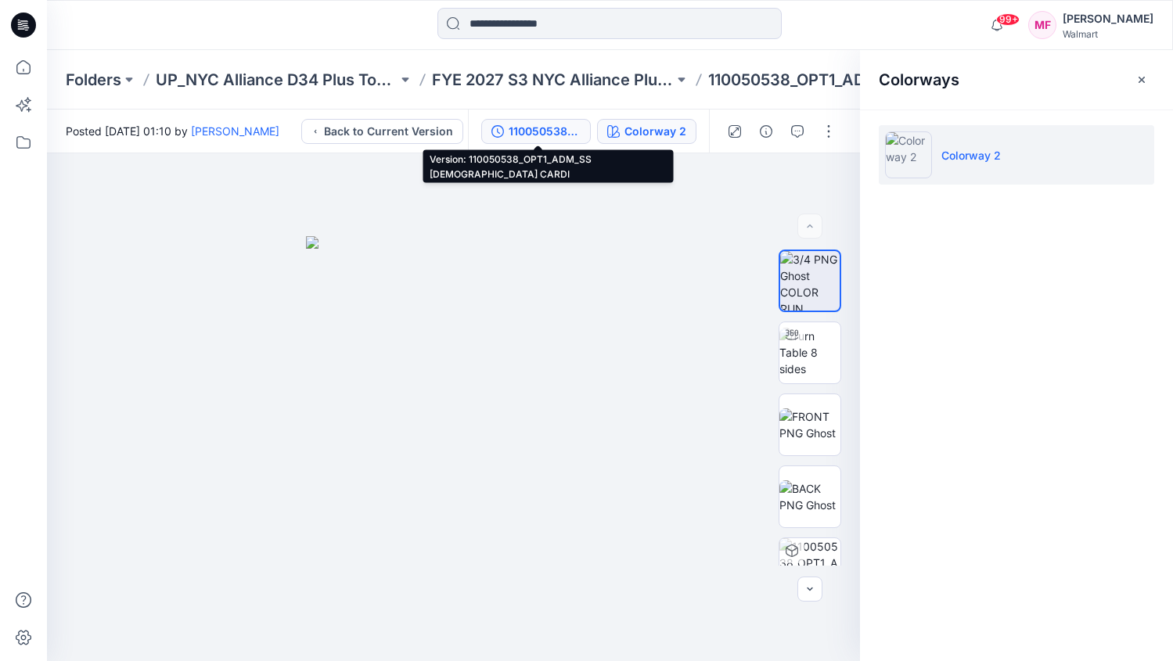
click at [556, 135] on div "110050538_OPT1_ADM_SS [DEMOGRAPHIC_DATA] CARDI" at bounding box center [545, 131] width 72 height 17
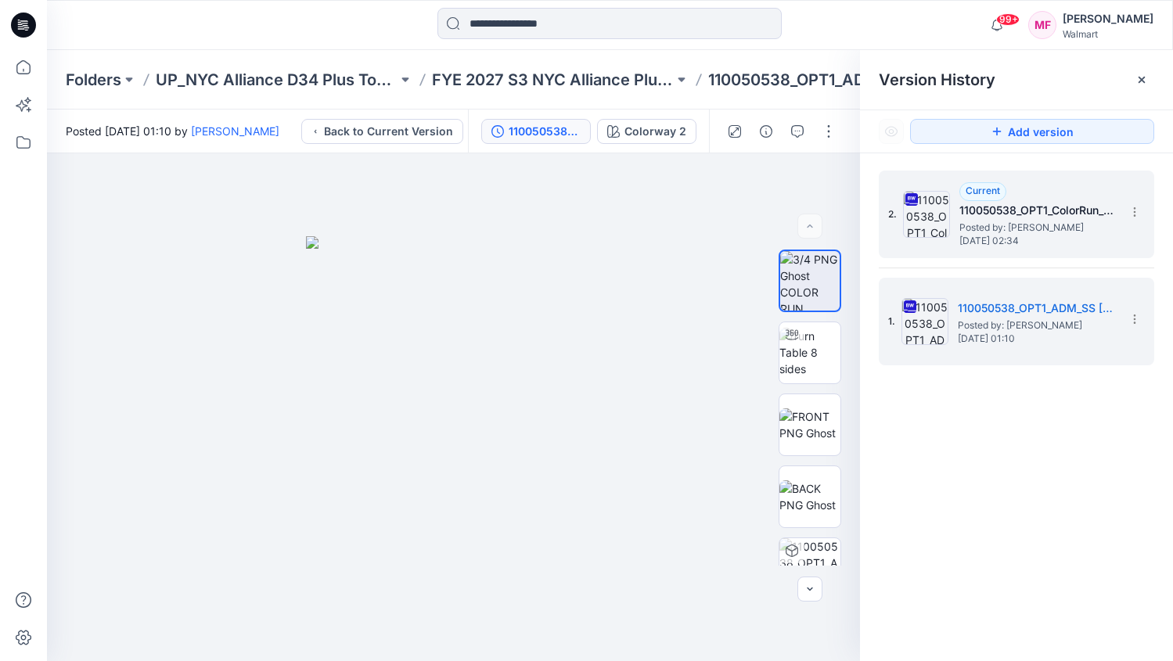
click at [979, 239] on span "[DATE] 02:34" at bounding box center [1037, 241] width 157 height 11
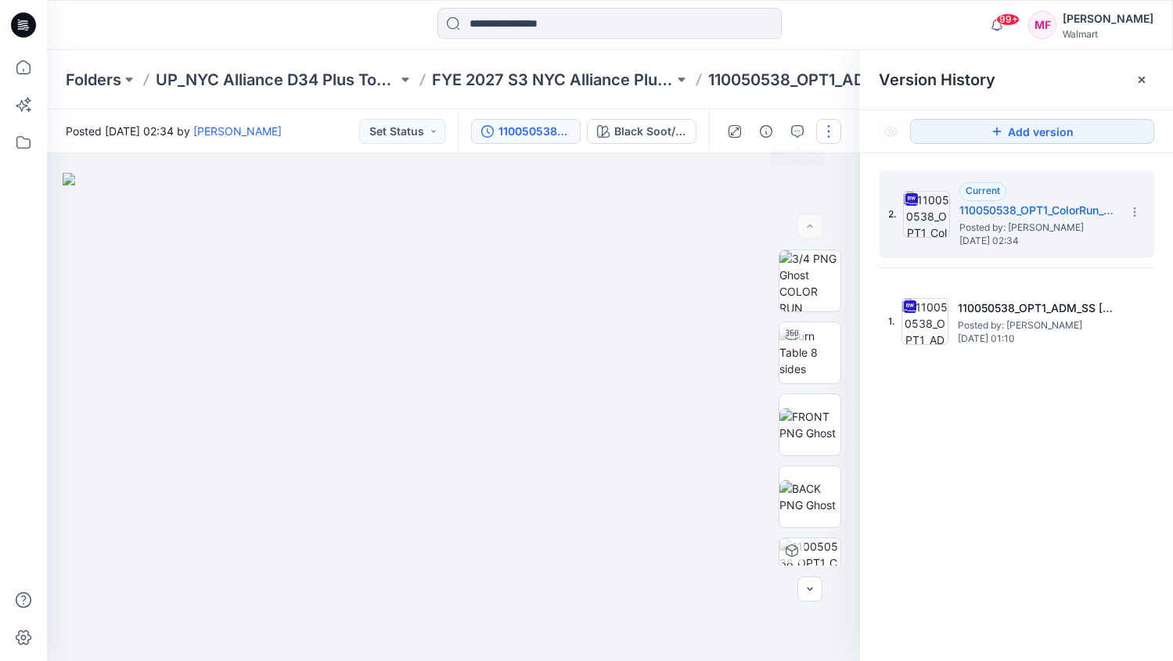
click at [819, 131] on button "button" at bounding box center [828, 131] width 25 height 25
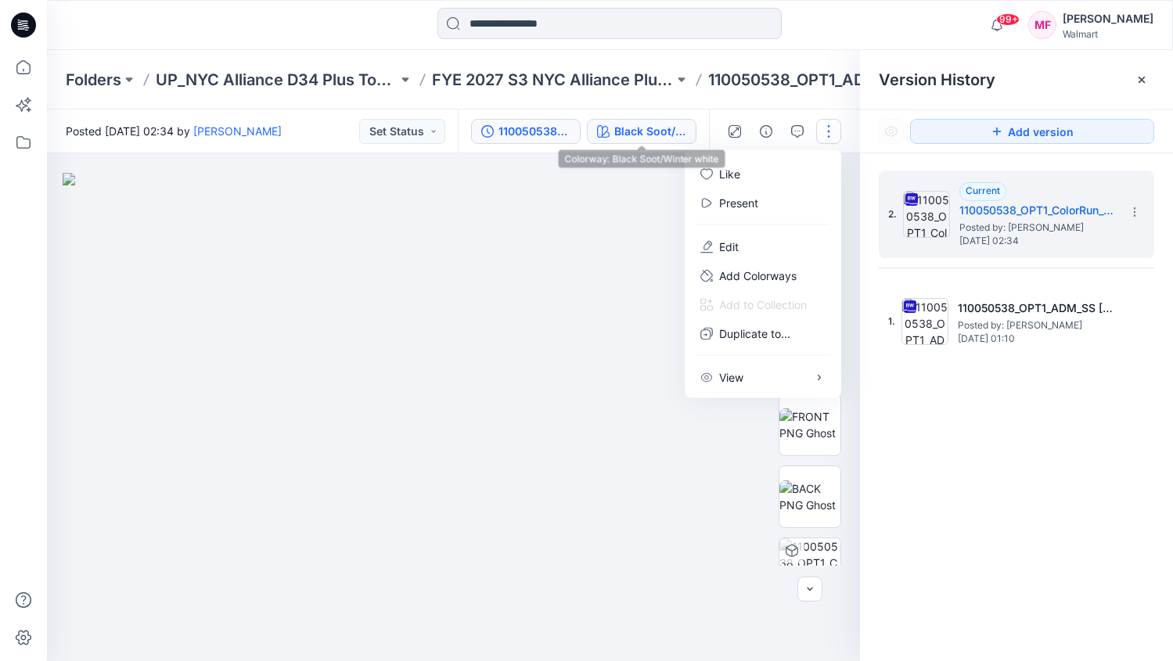
click at [676, 128] on div "Black Soot/Winter white" at bounding box center [650, 131] width 72 height 17
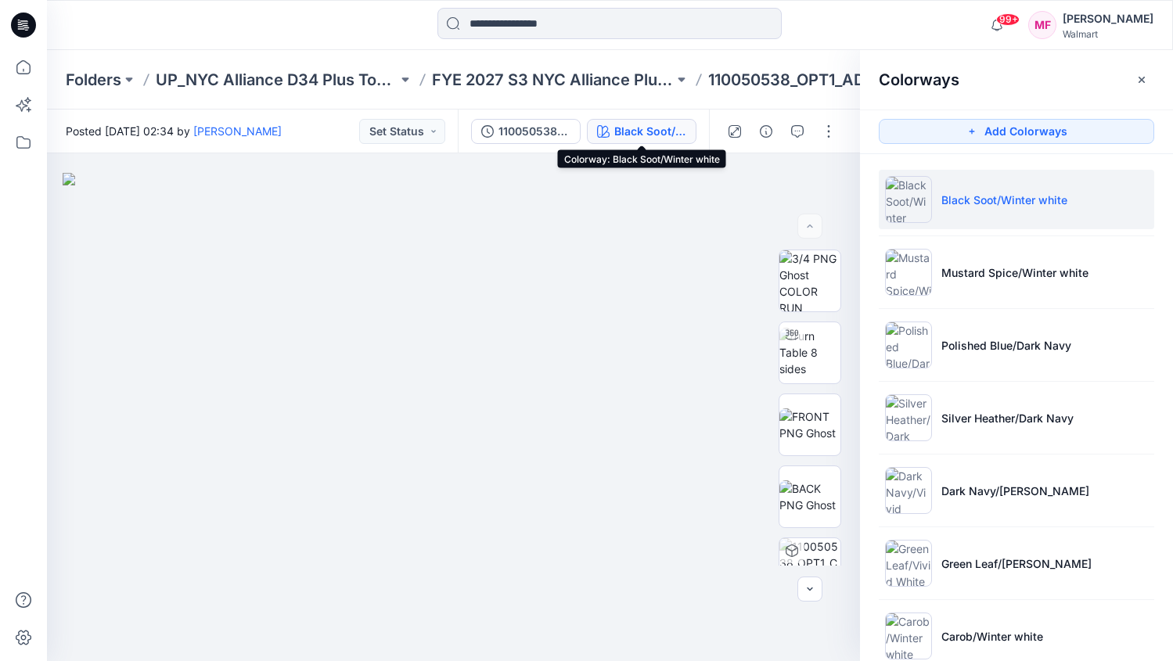
click at [988, 202] on p "Black Soot/Winter white" at bounding box center [1004, 200] width 126 height 16
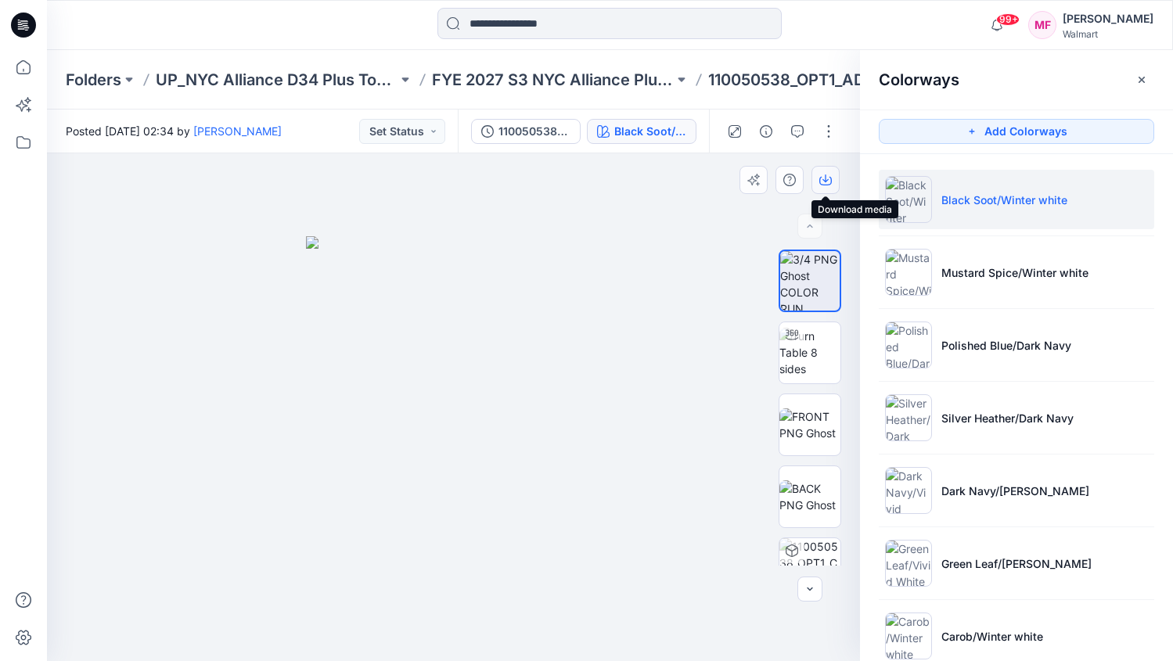
click at [823, 179] on icon "button" at bounding box center [825, 179] width 6 height 8
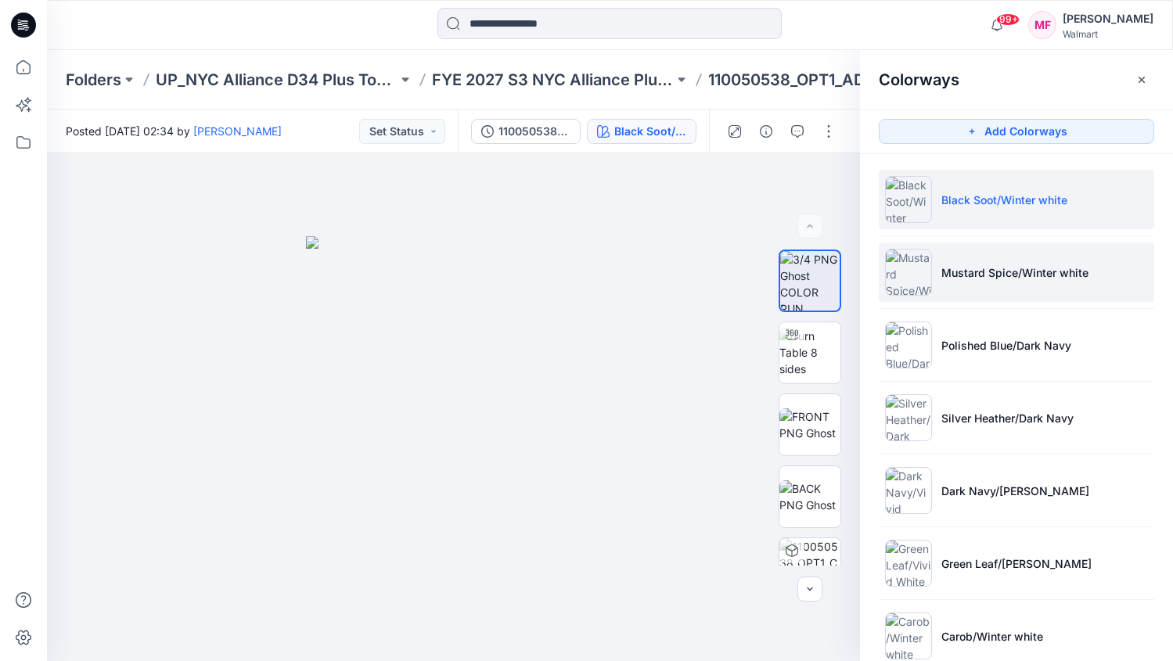
click at [1044, 258] on li "Mustard Spice/Winter white" at bounding box center [1016, 272] width 275 height 59
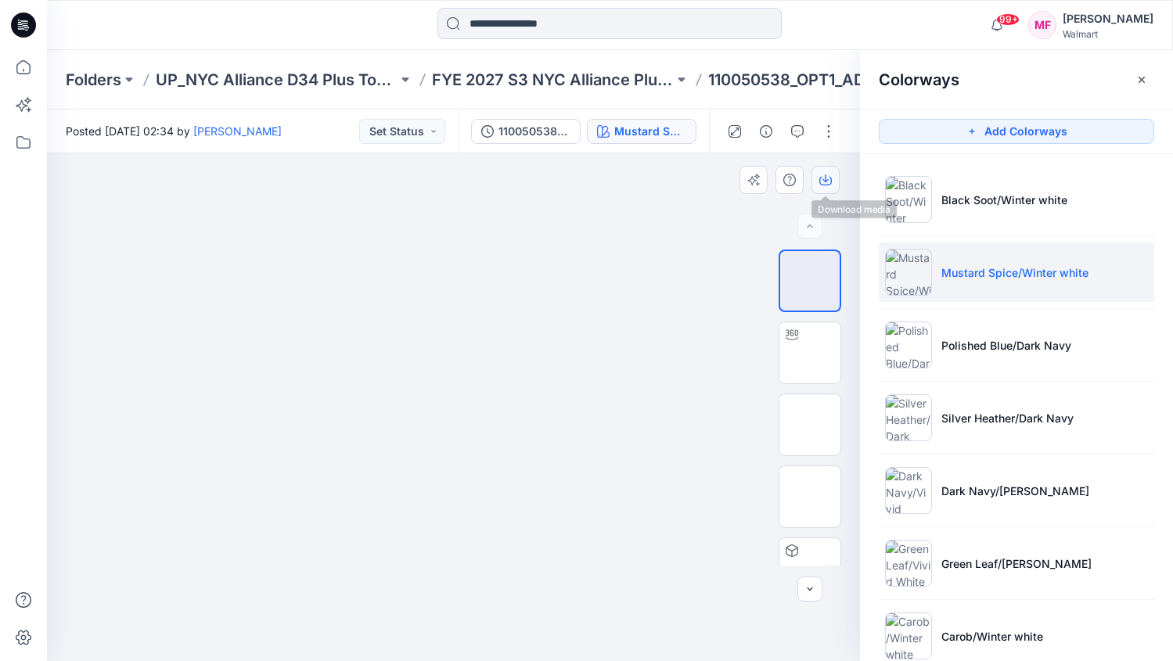
click at [826, 178] on icon "button" at bounding box center [825, 179] width 6 height 8
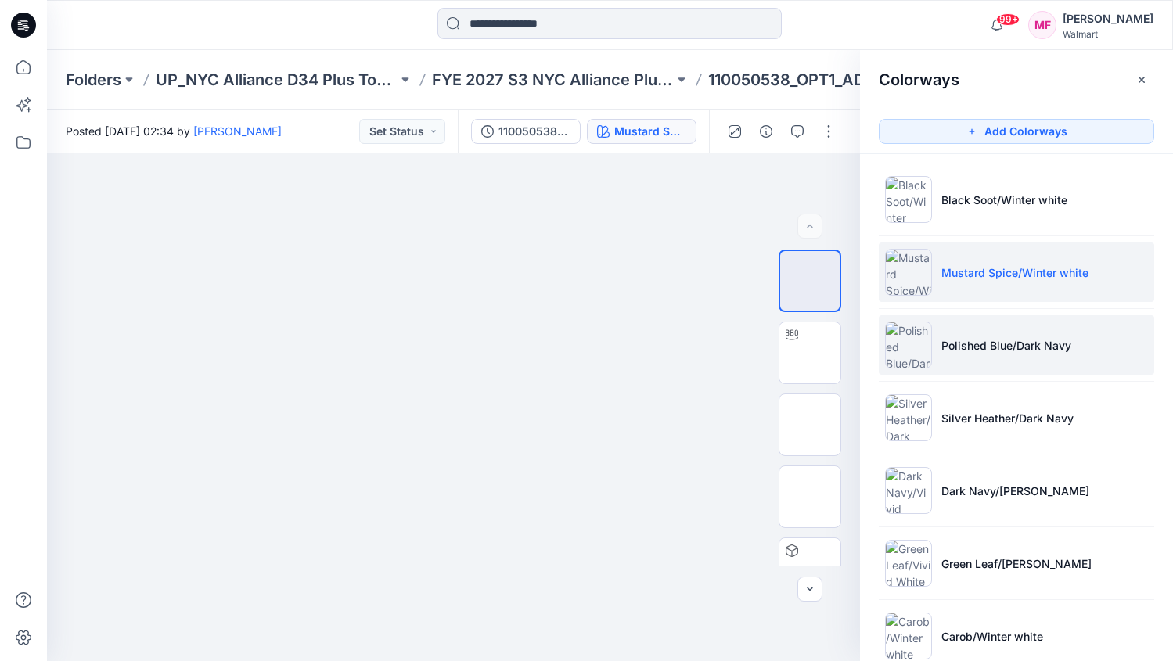
click at [937, 347] on li "Polished Blue/Dark Navy" at bounding box center [1016, 344] width 275 height 59
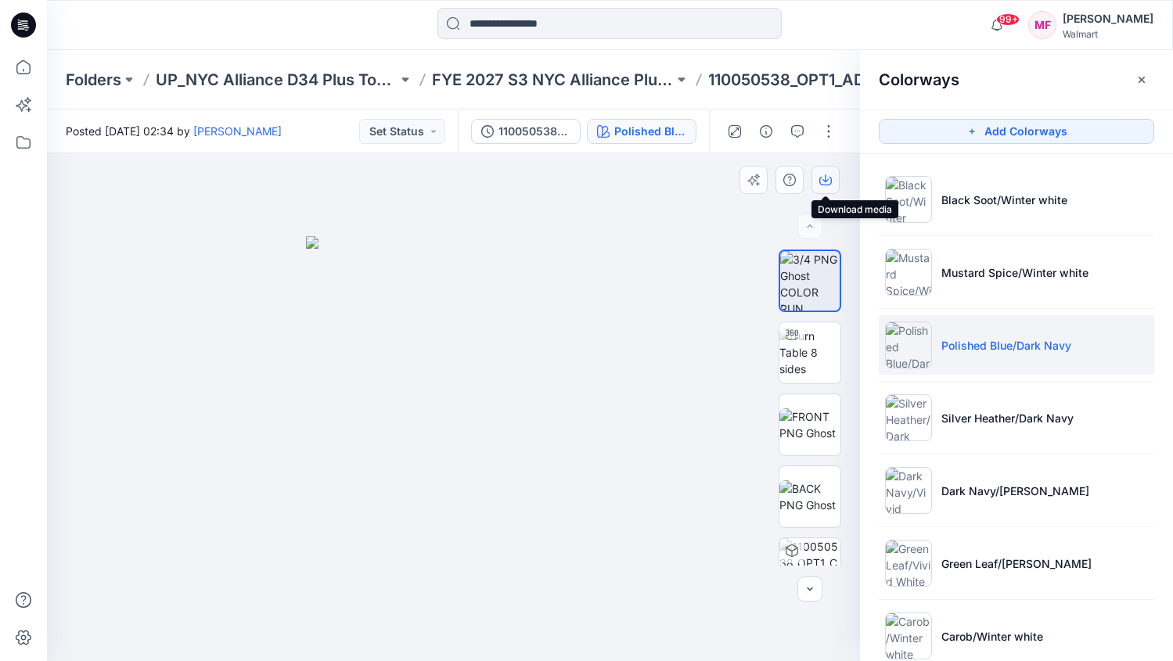
click at [828, 174] on icon "button" at bounding box center [825, 180] width 13 height 13
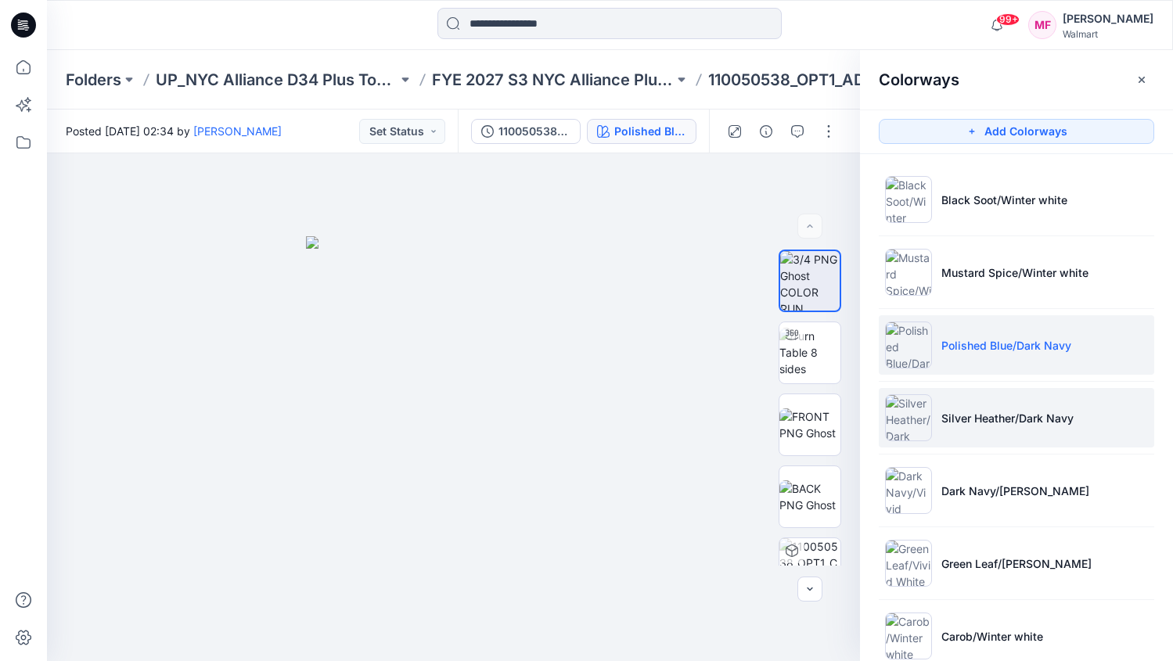
click at [930, 405] on img at bounding box center [908, 417] width 47 height 47
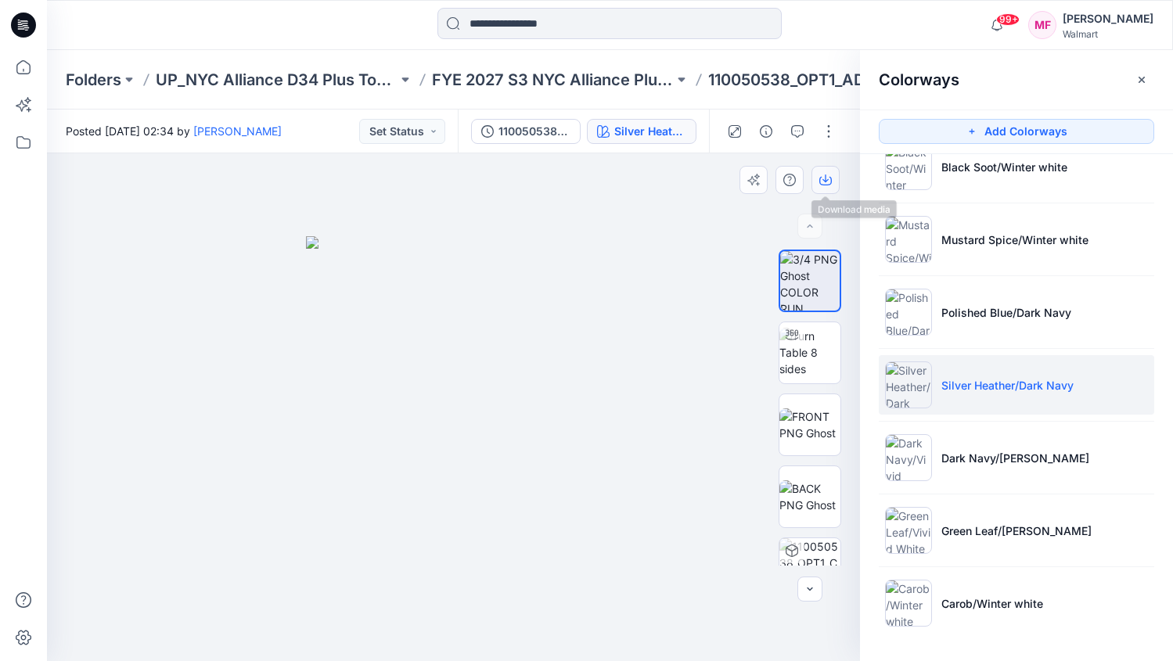
click at [820, 175] on icon "button" at bounding box center [825, 180] width 13 height 13
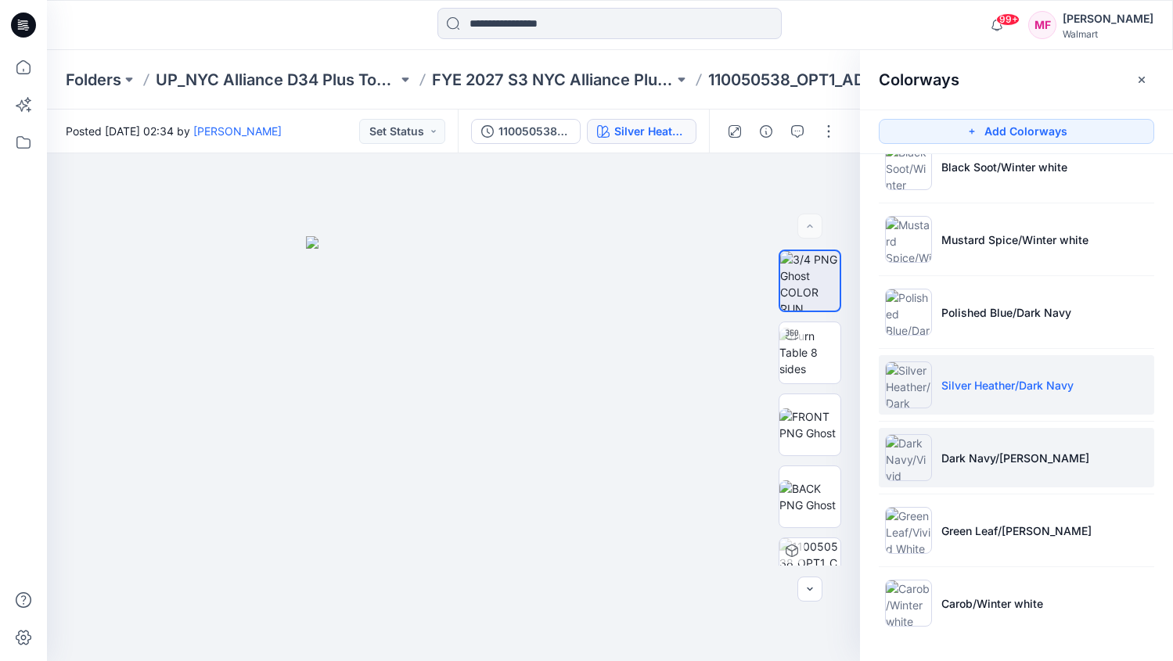
click at [922, 462] on img at bounding box center [908, 457] width 47 height 47
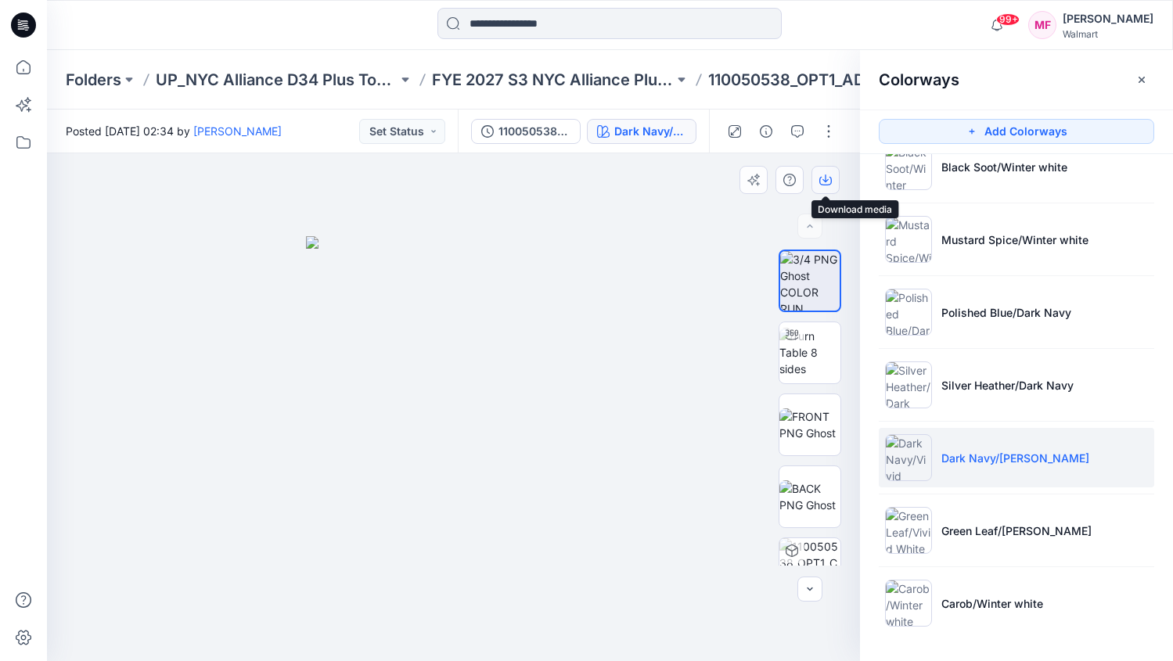
click at [823, 185] on icon "button" at bounding box center [825, 181] width 13 height 9
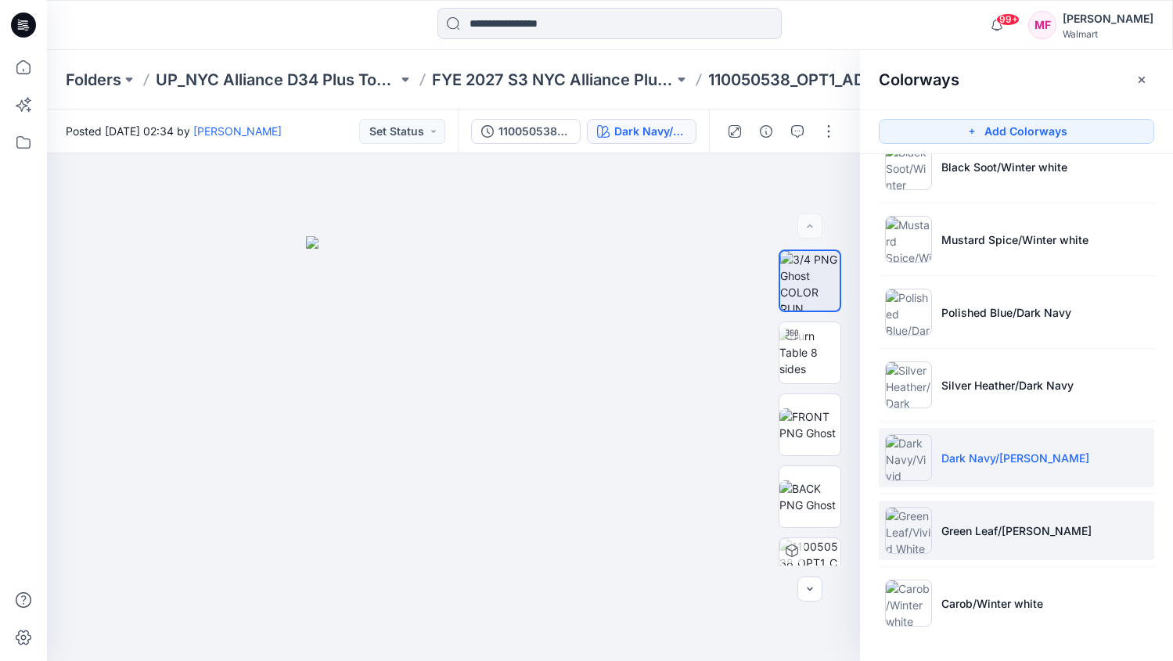
click at [923, 535] on img at bounding box center [908, 530] width 47 height 47
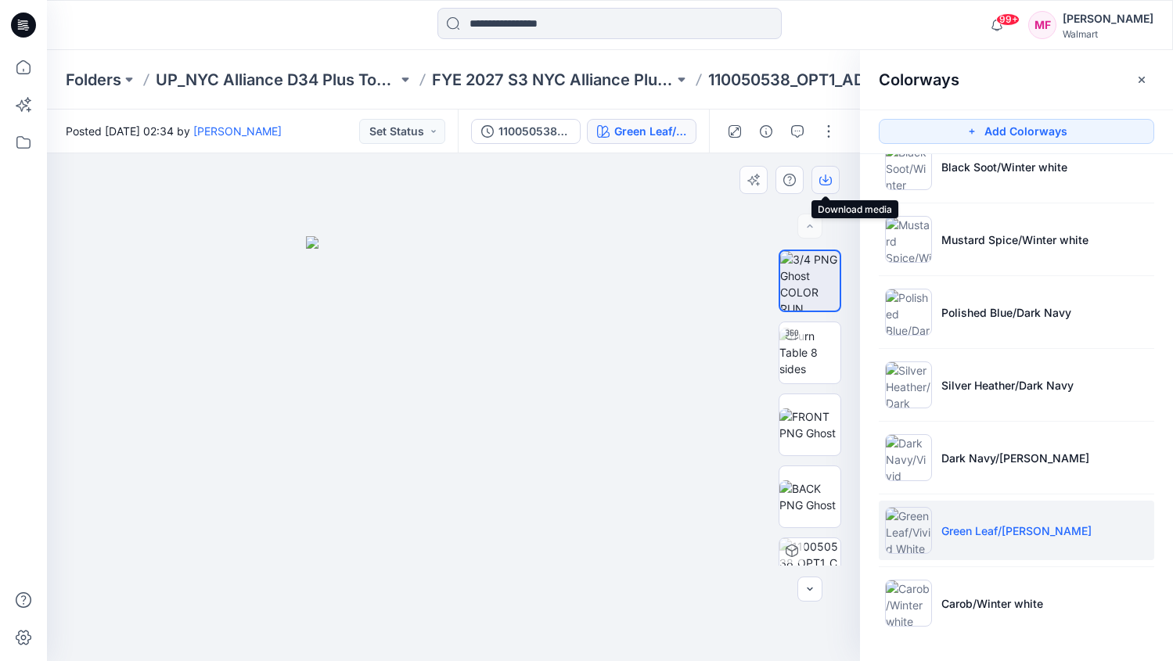
click at [833, 178] on button "button" at bounding box center [825, 180] width 28 height 28
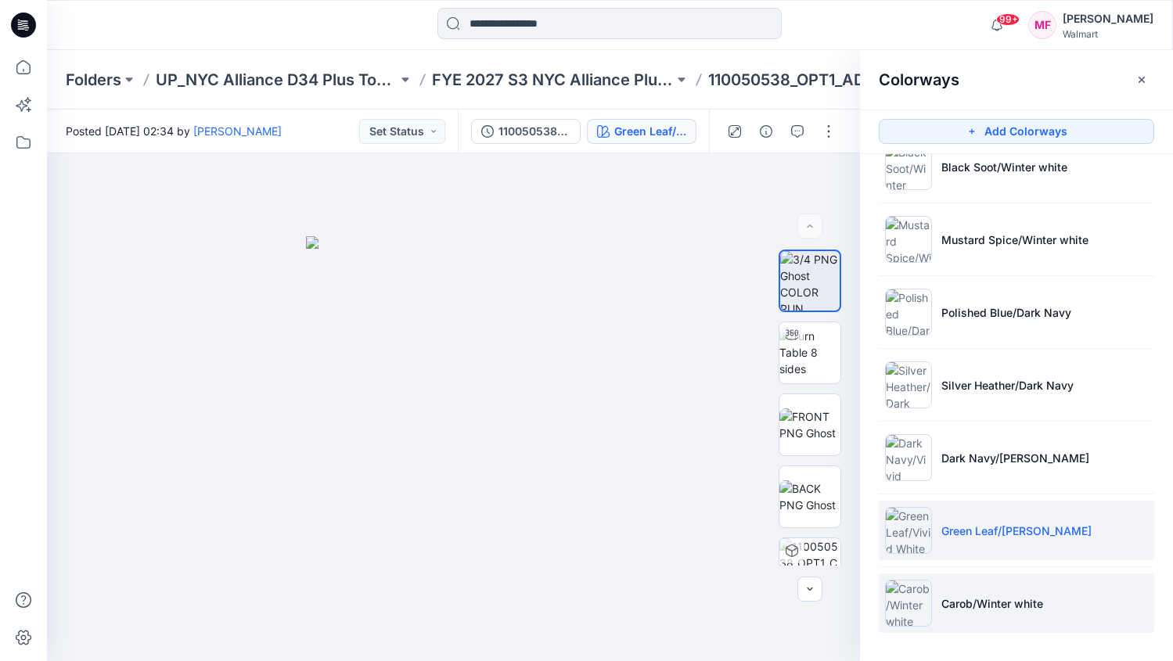
click at [995, 628] on li "Carob/Winter white" at bounding box center [1016, 603] width 275 height 59
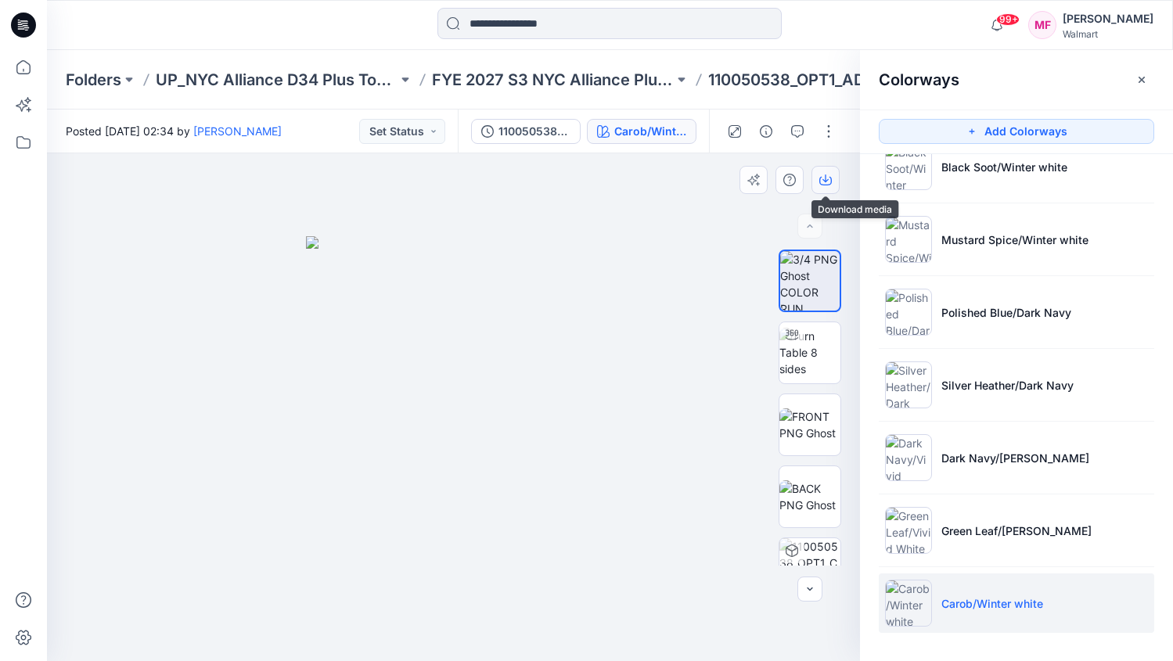
click at [820, 184] on icon "button" at bounding box center [825, 180] width 13 height 13
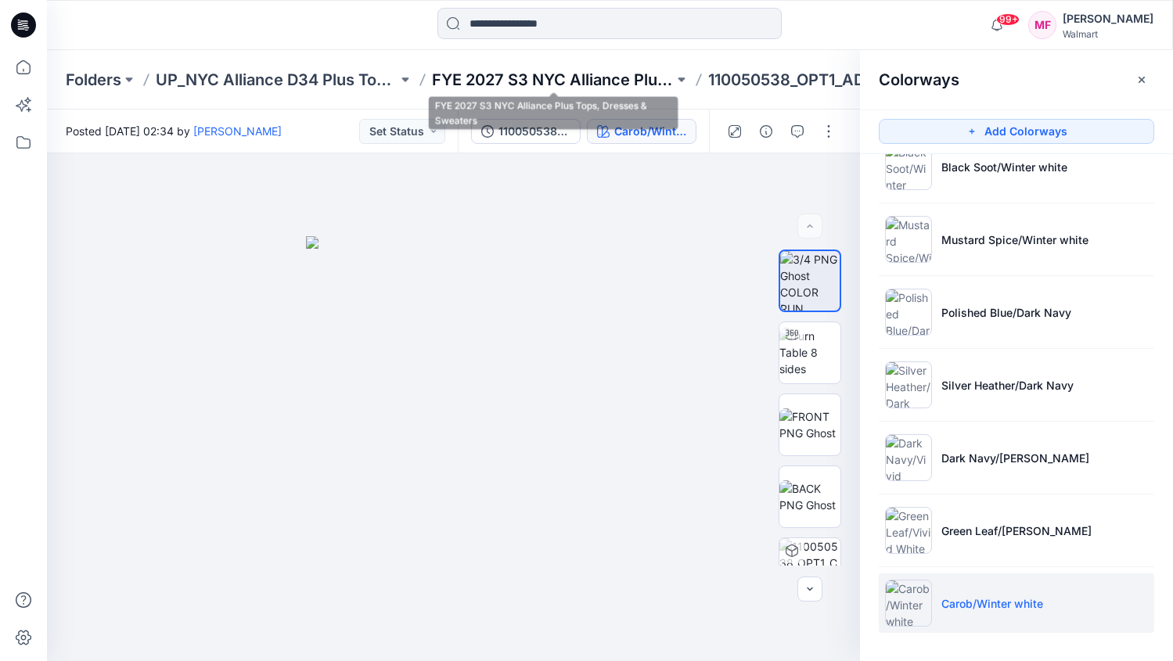
click at [484, 73] on p "FYE 2027 S3 NYC Alliance Plus Tops, Dresses & Sweaters" at bounding box center [553, 80] width 242 height 22
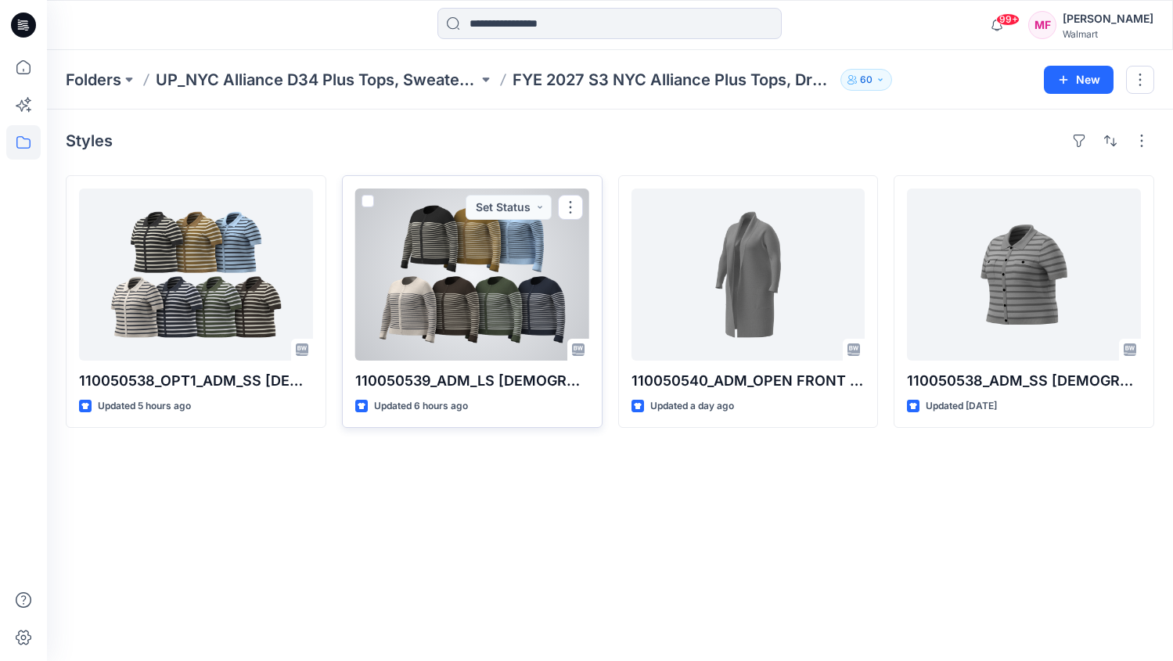
click at [431, 286] on div at bounding box center [472, 275] width 234 height 172
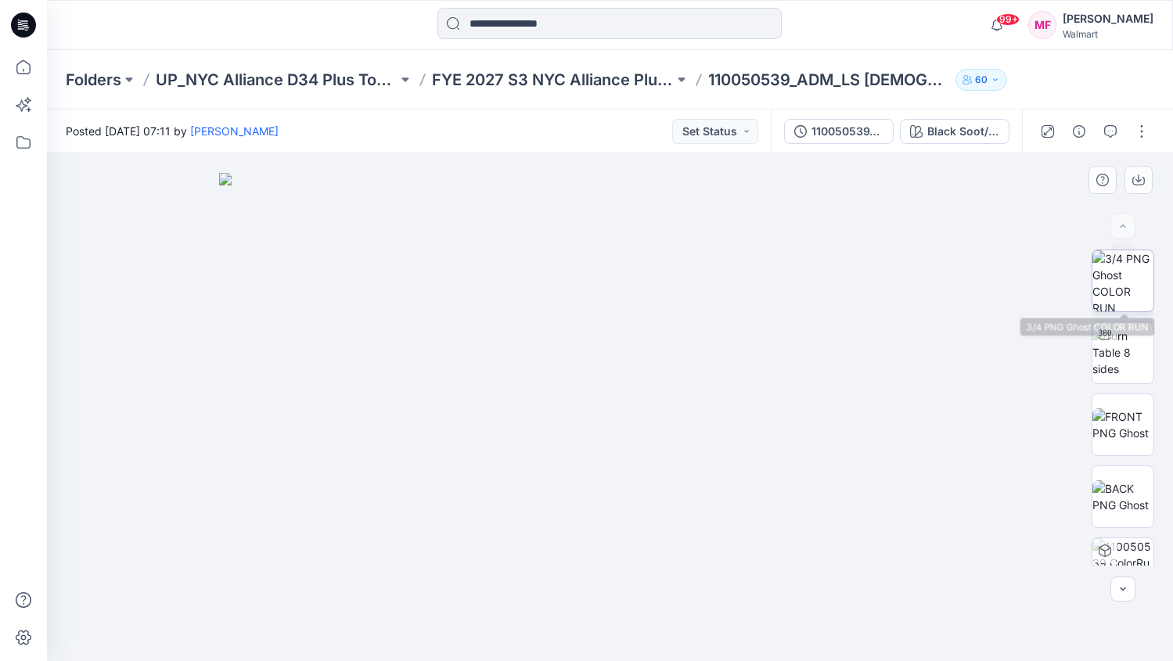
click at [1136, 259] on img at bounding box center [1122, 280] width 61 height 61
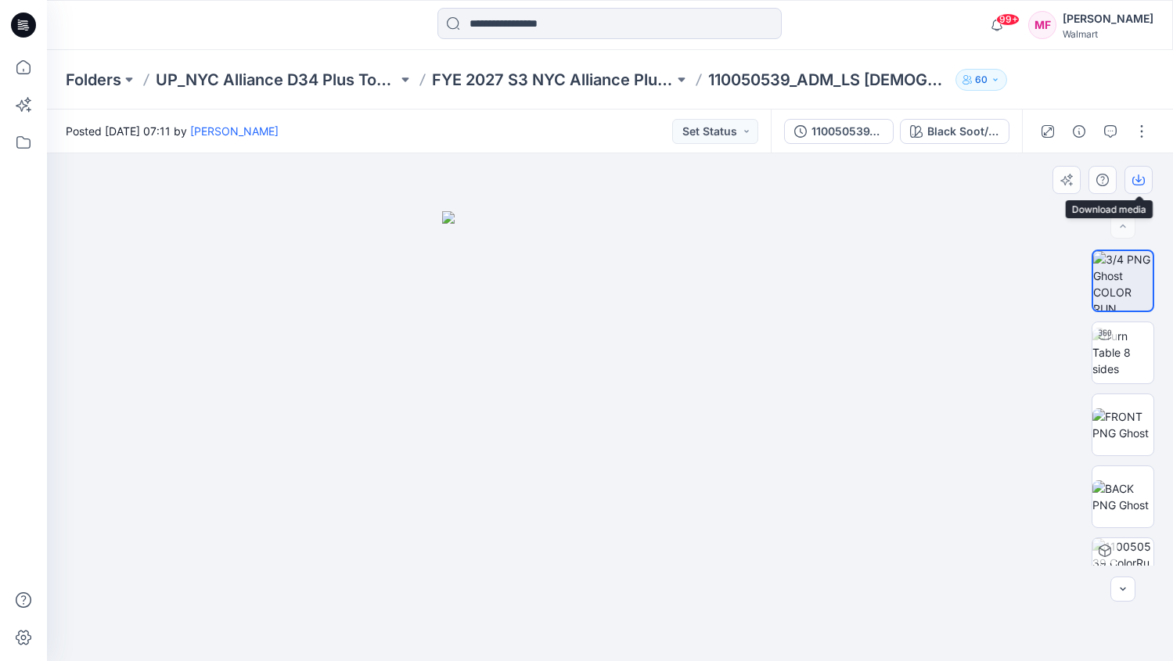
click at [1134, 172] on button "button" at bounding box center [1139, 180] width 28 height 28
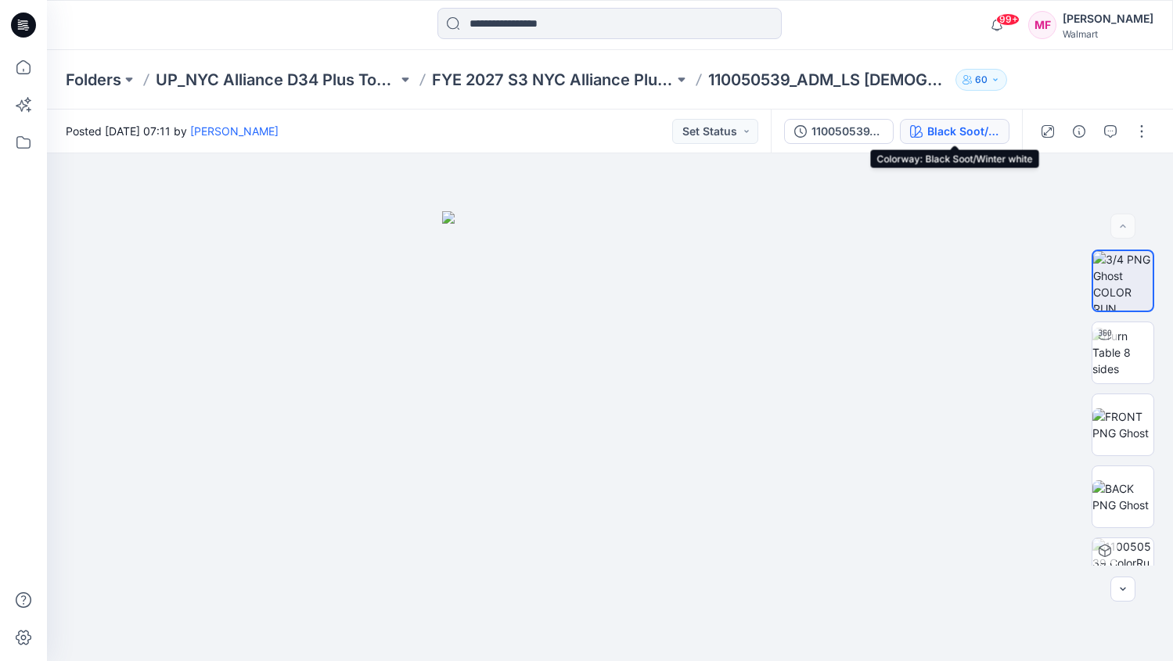
click at [941, 136] on div "Black Soot/Winter white" at bounding box center [963, 131] width 72 height 17
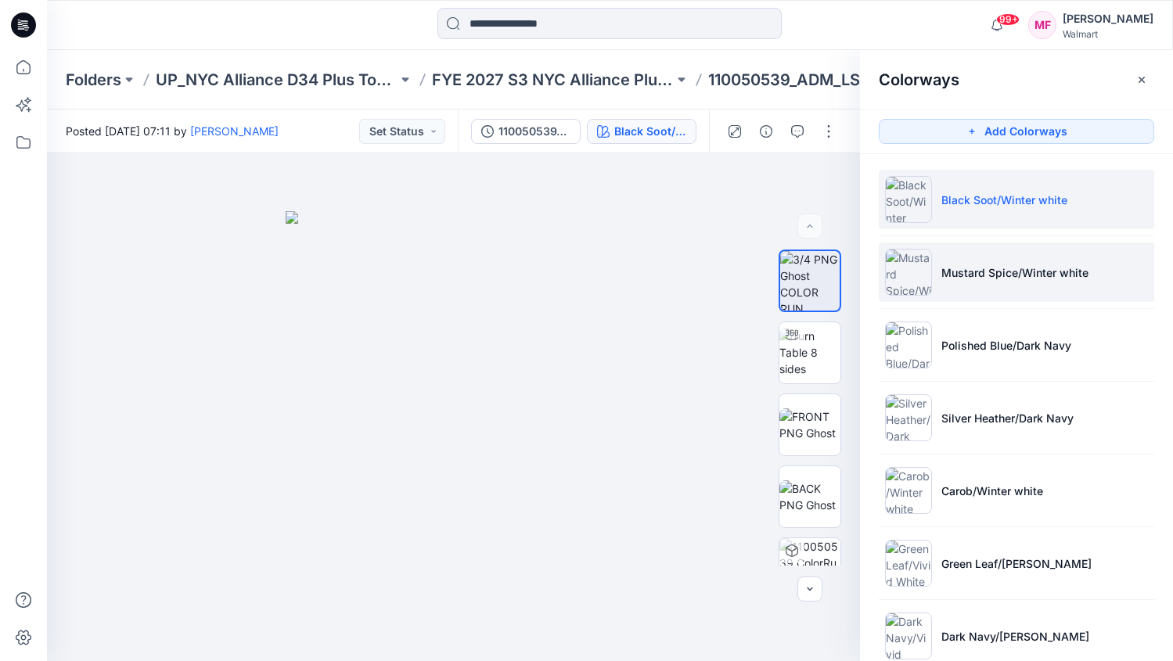
click at [935, 254] on li "Mustard Spice/Winter white" at bounding box center [1016, 272] width 275 height 59
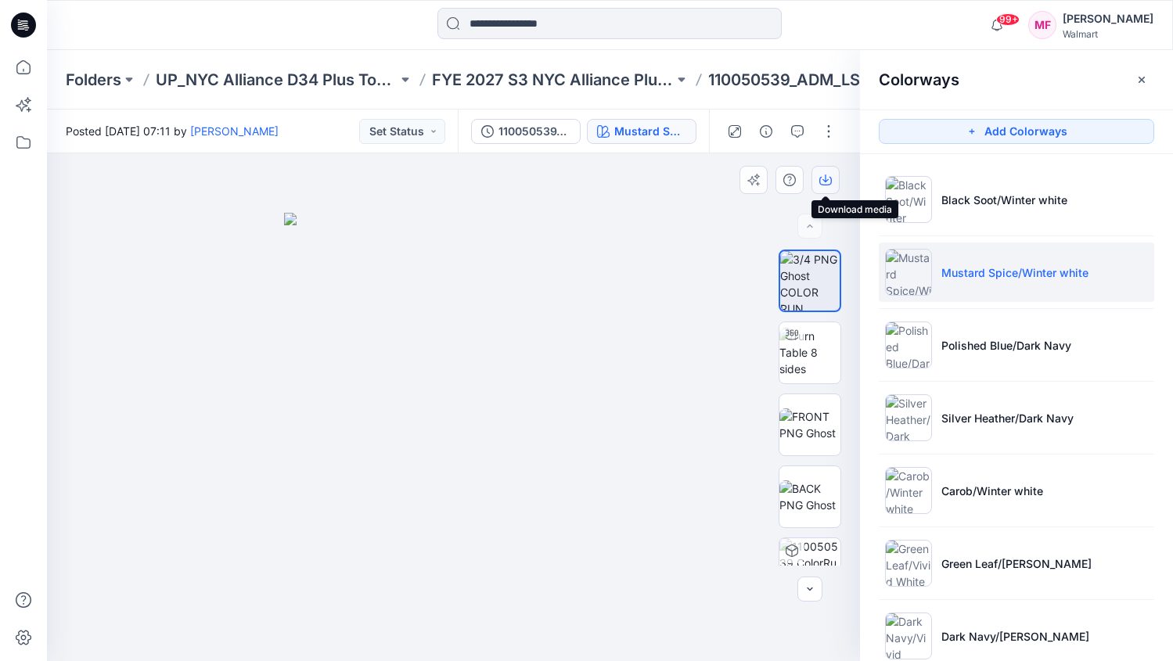
click at [818, 185] on button "button" at bounding box center [825, 180] width 28 height 28
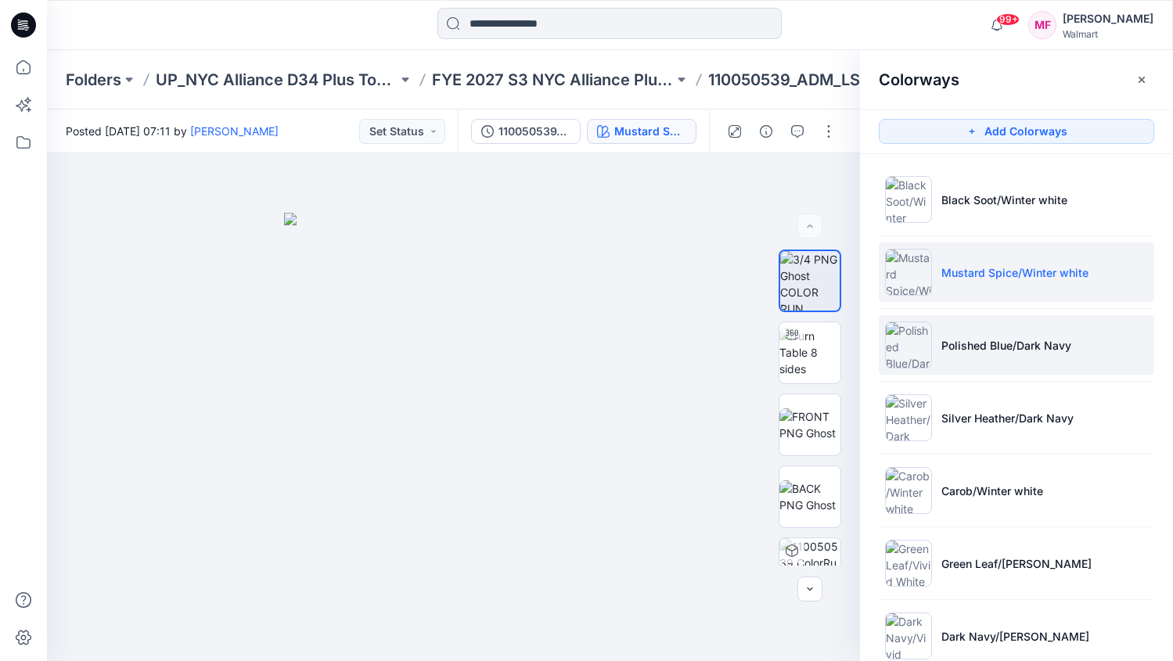
click at [985, 361] on li "Polished Blue/Dark Navy" at bounding box center [1016, 344] width 275 height 59
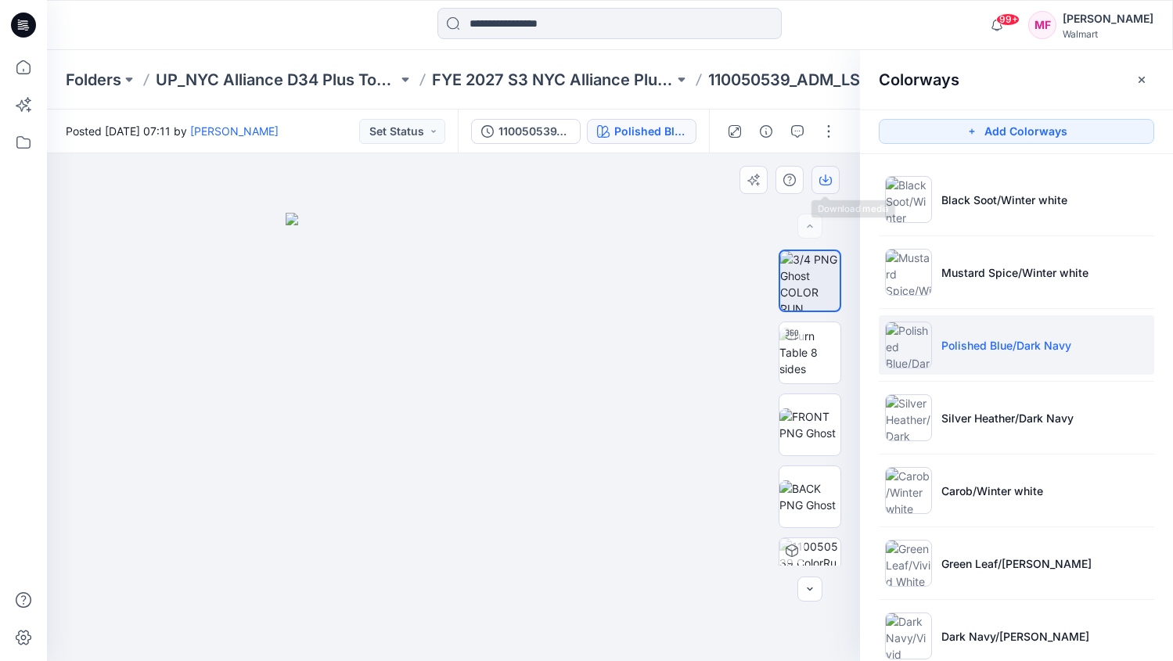
click at [817, 181] on button "button" at bounding box center [825, 180] width 28 height 28
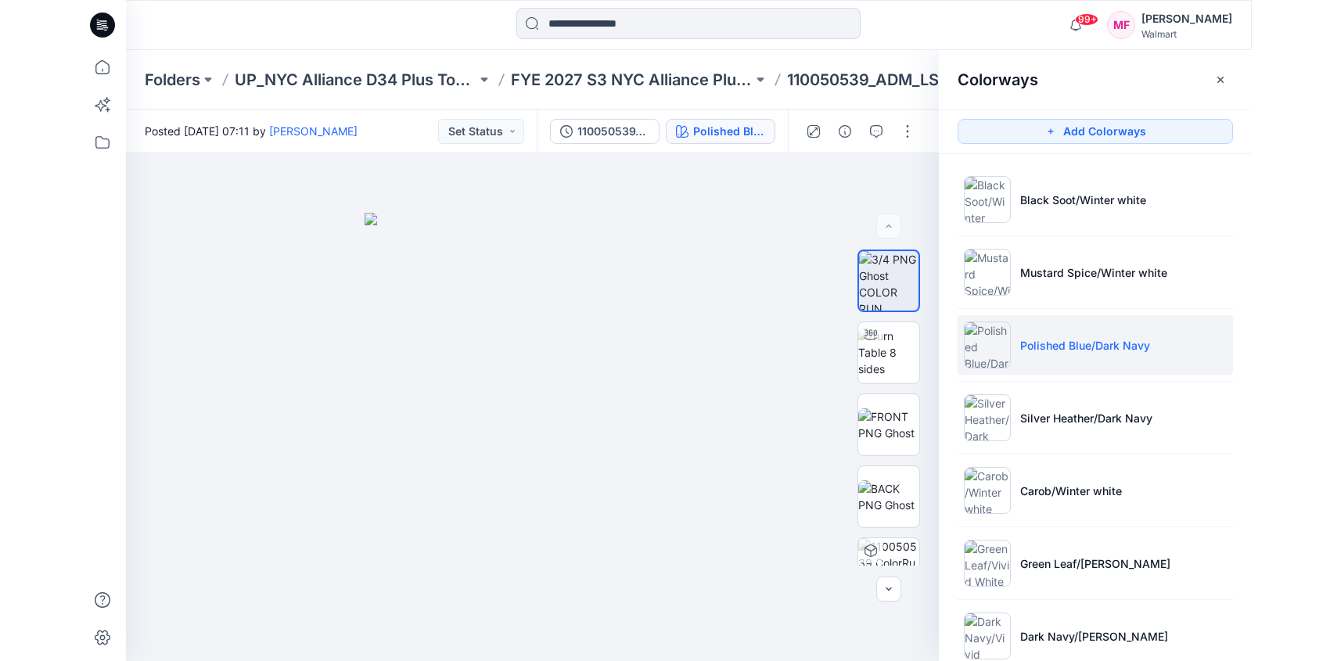
scroll to position [33, 0]
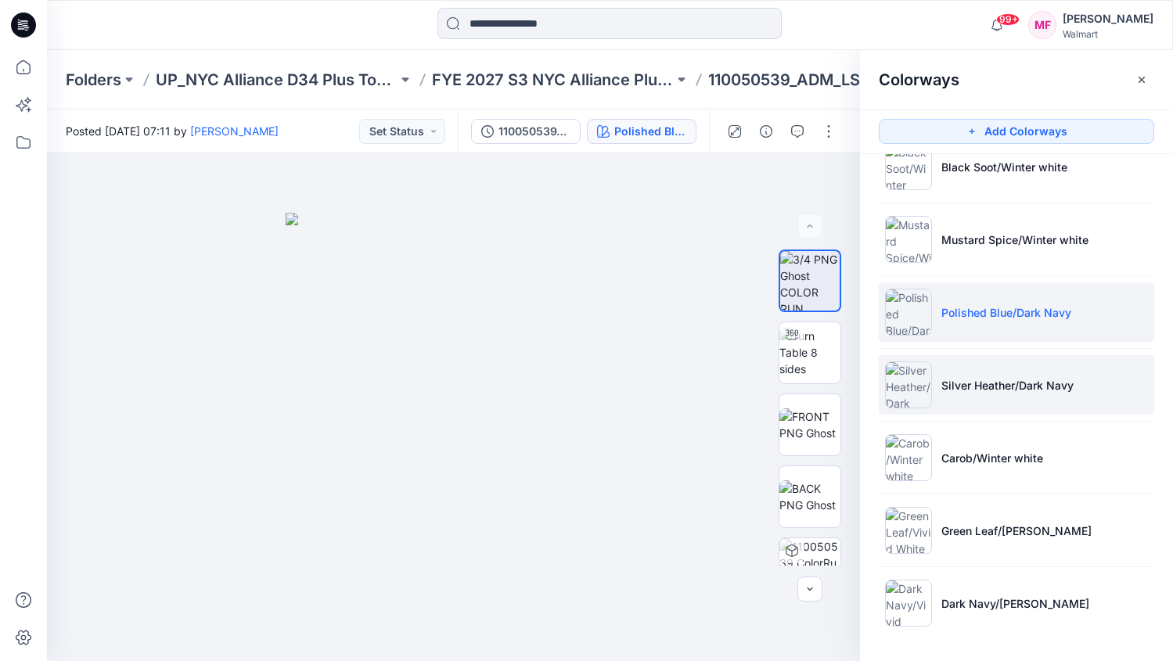
click at [985, 367] on li "Silver Heather/Dark Navy" at bounding box center [1016, 384] width 275 height 59
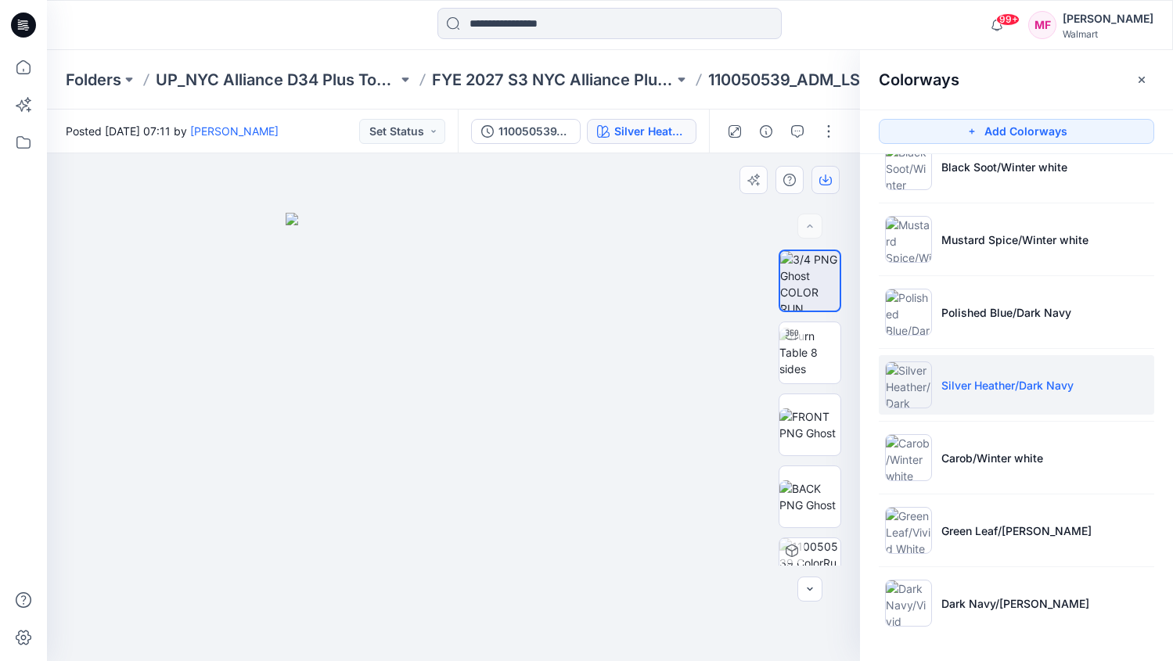
click at [829, 186] on button "button" at bounding box center [825, 180] width 28 height 28
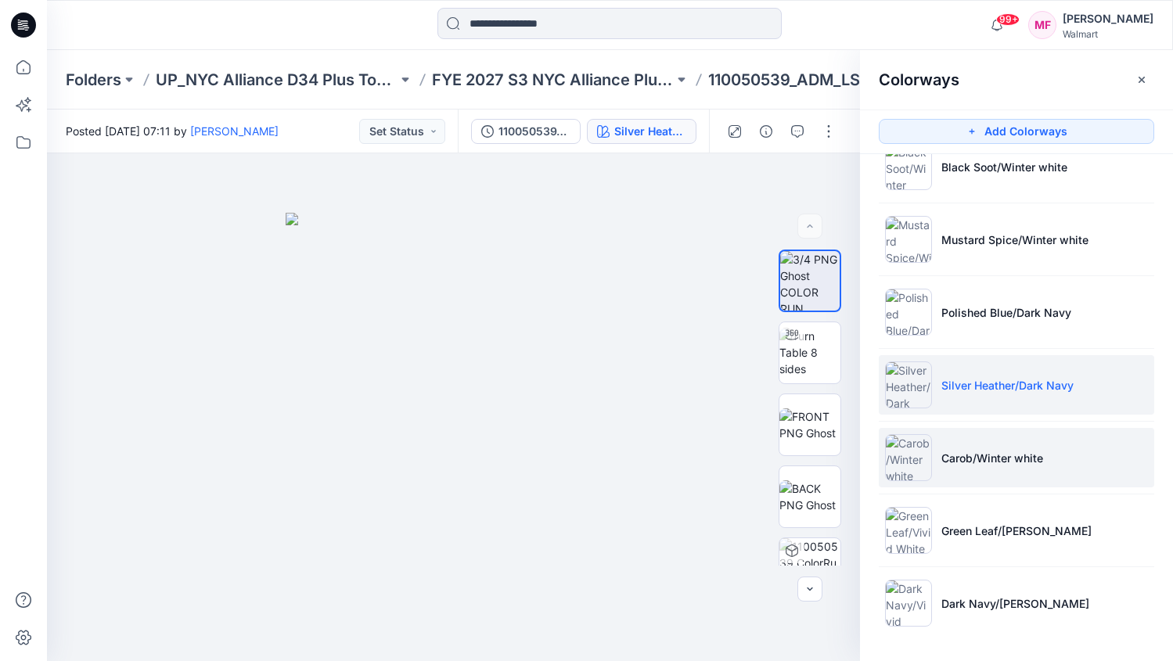
click at [941, 470] on li "Carob/Winter white" at bounding box center [1016, 457] width 275 height 59
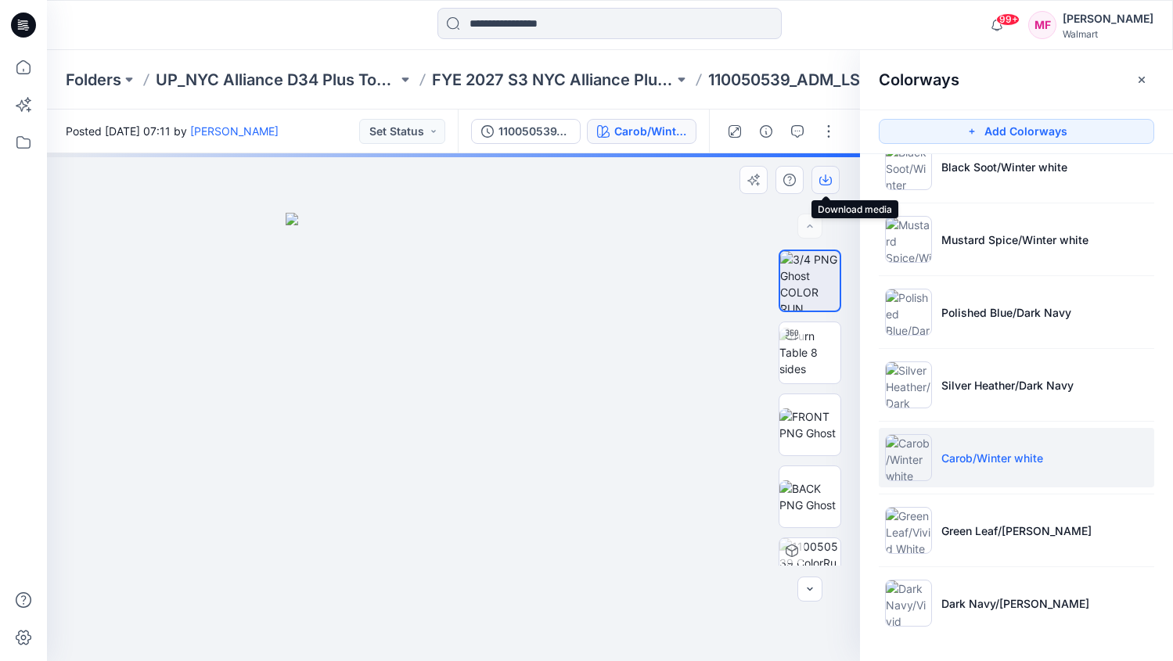
click at [823, 185] on icon "button" at bounding box center [825, 181] width 13 height 9
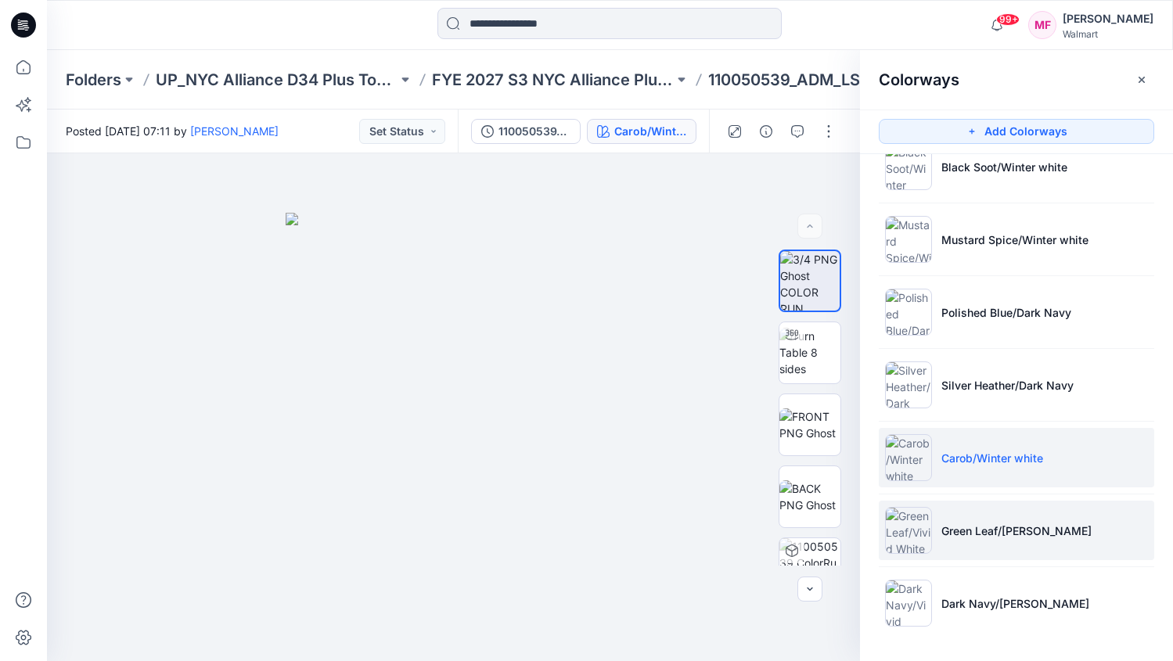
click at [991, 534] on p "Green Leaf/[PERSON_NAME]" at bounding box center [1016, 531] width 150 height 16
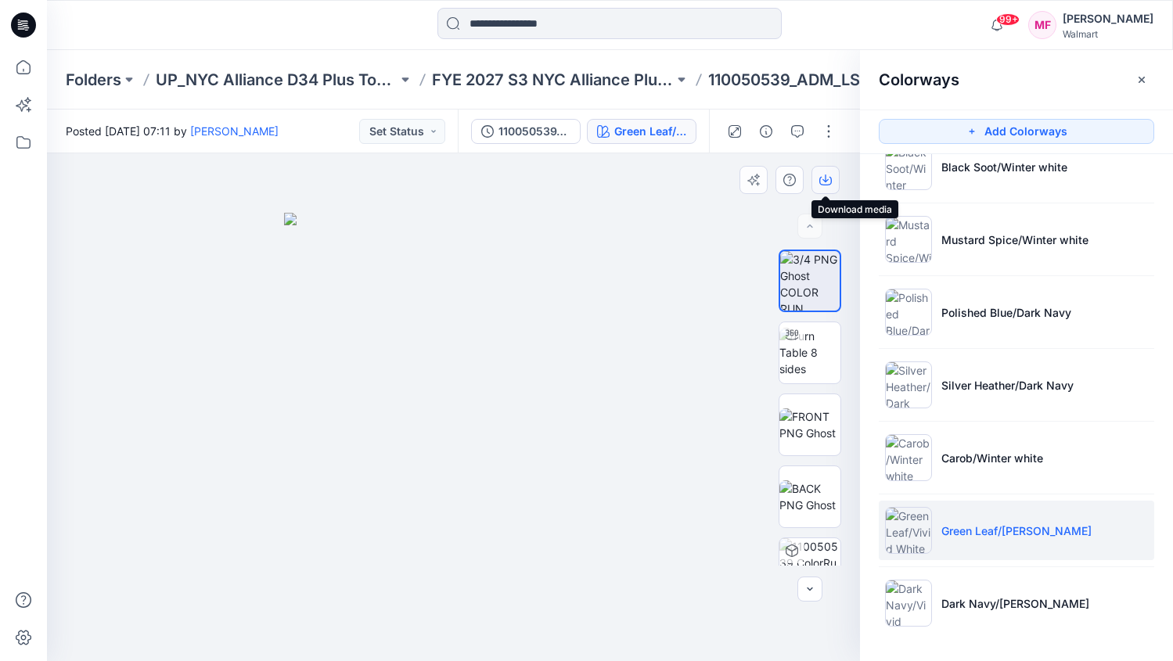
click at [818, 178] on button "button" at bounding box center [825, 180] width 28 height 28
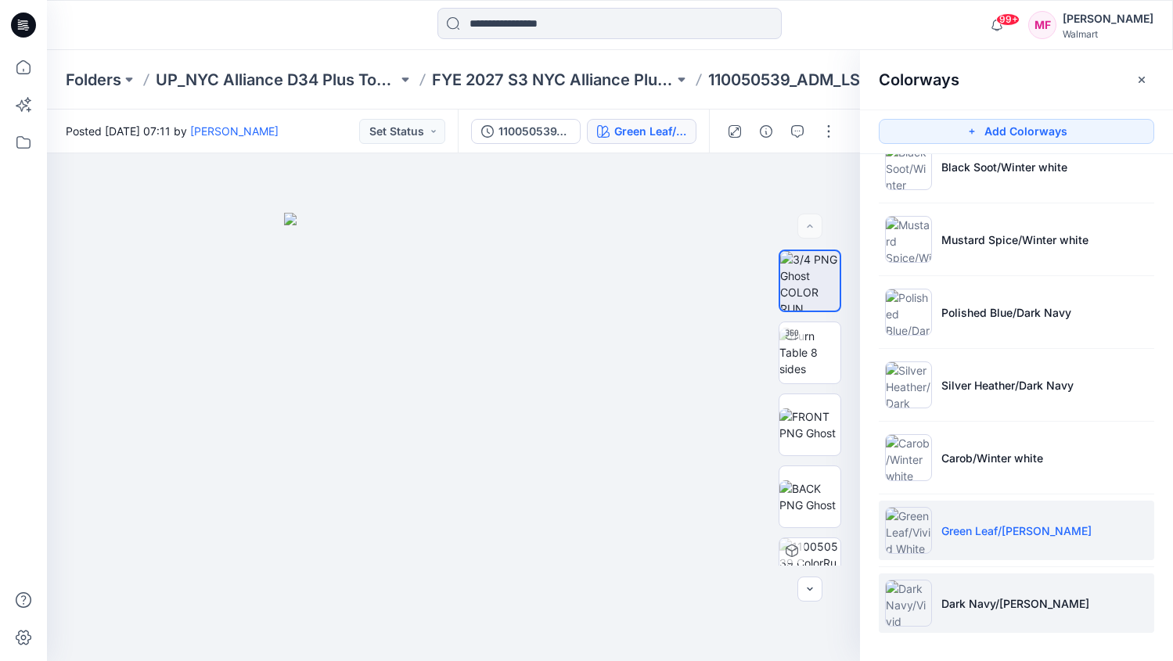
click at [943, 602] on p "Dark Navy/[PERSON_NAME]" at bounding box center [1015, 604] width 148 height 16
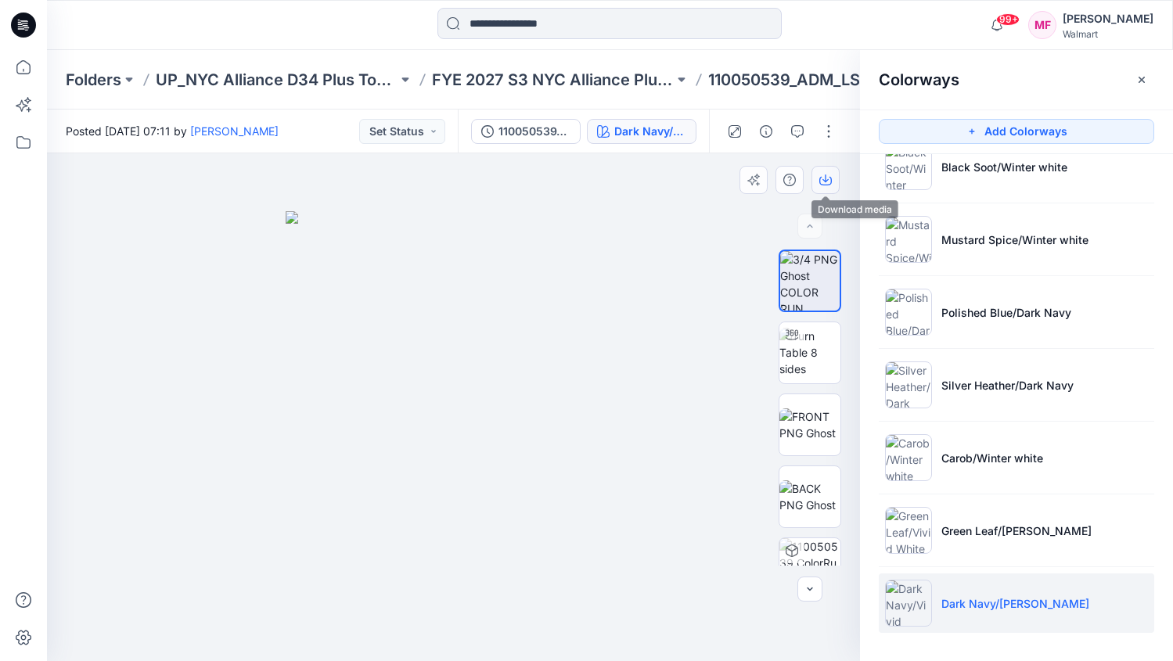
click at [832, 189] on button "button" at bounding box center [825, 180] width 28 height 28
